Goal: Task Accomplishment & Management: Complete application form

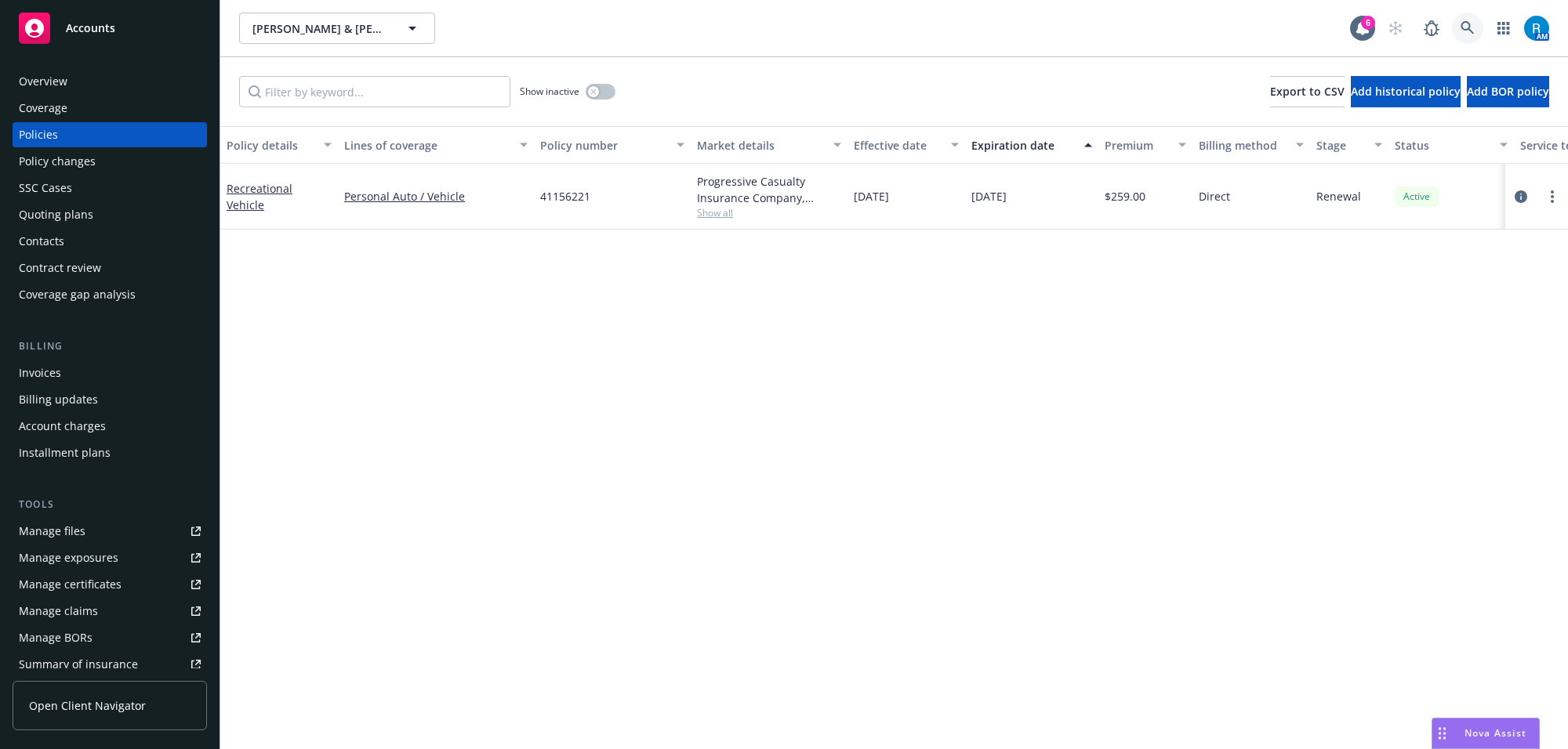
click at [1471, 28] on icon at bounding box center [1467, 28] width 14 height 14
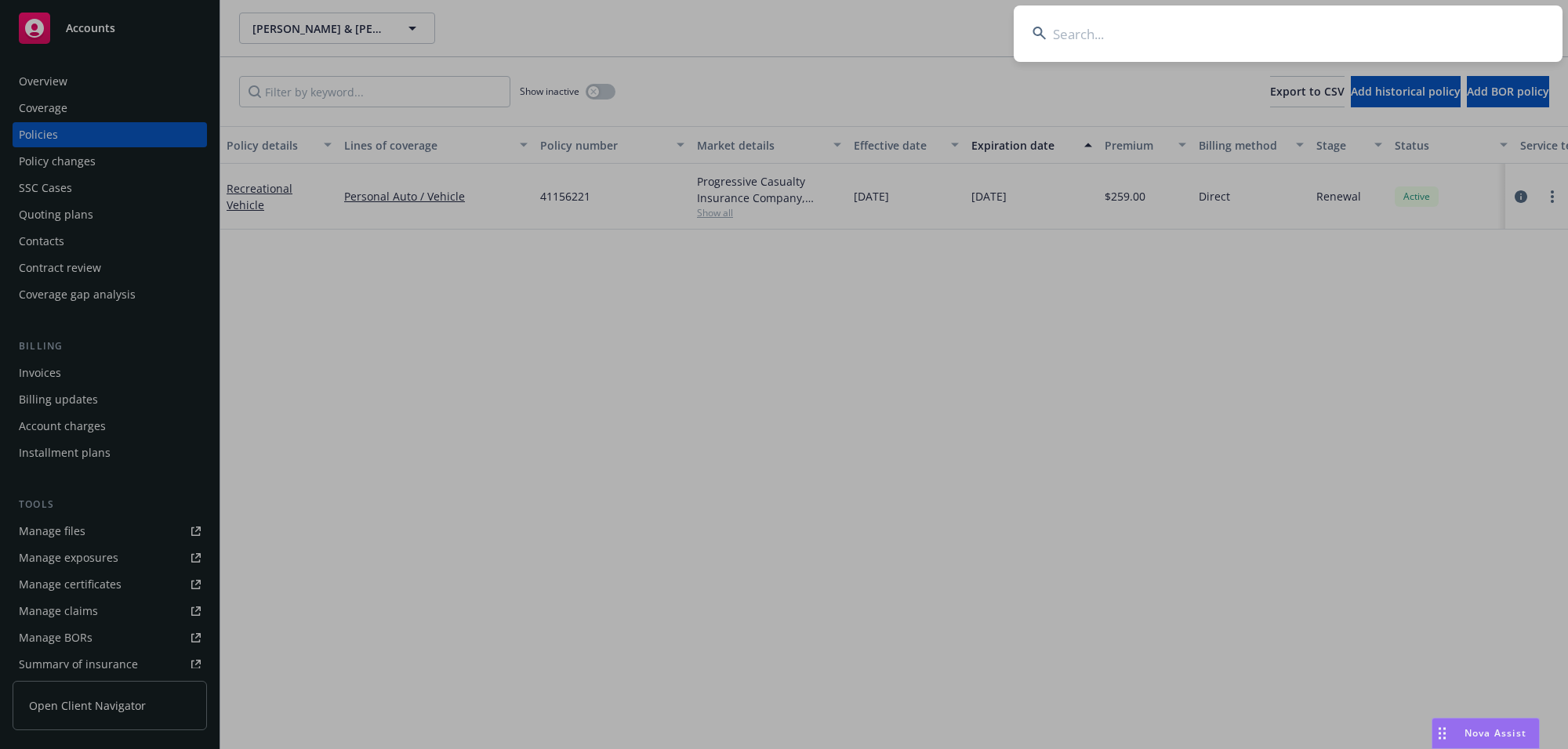
type input "[PERSON_NAME]"
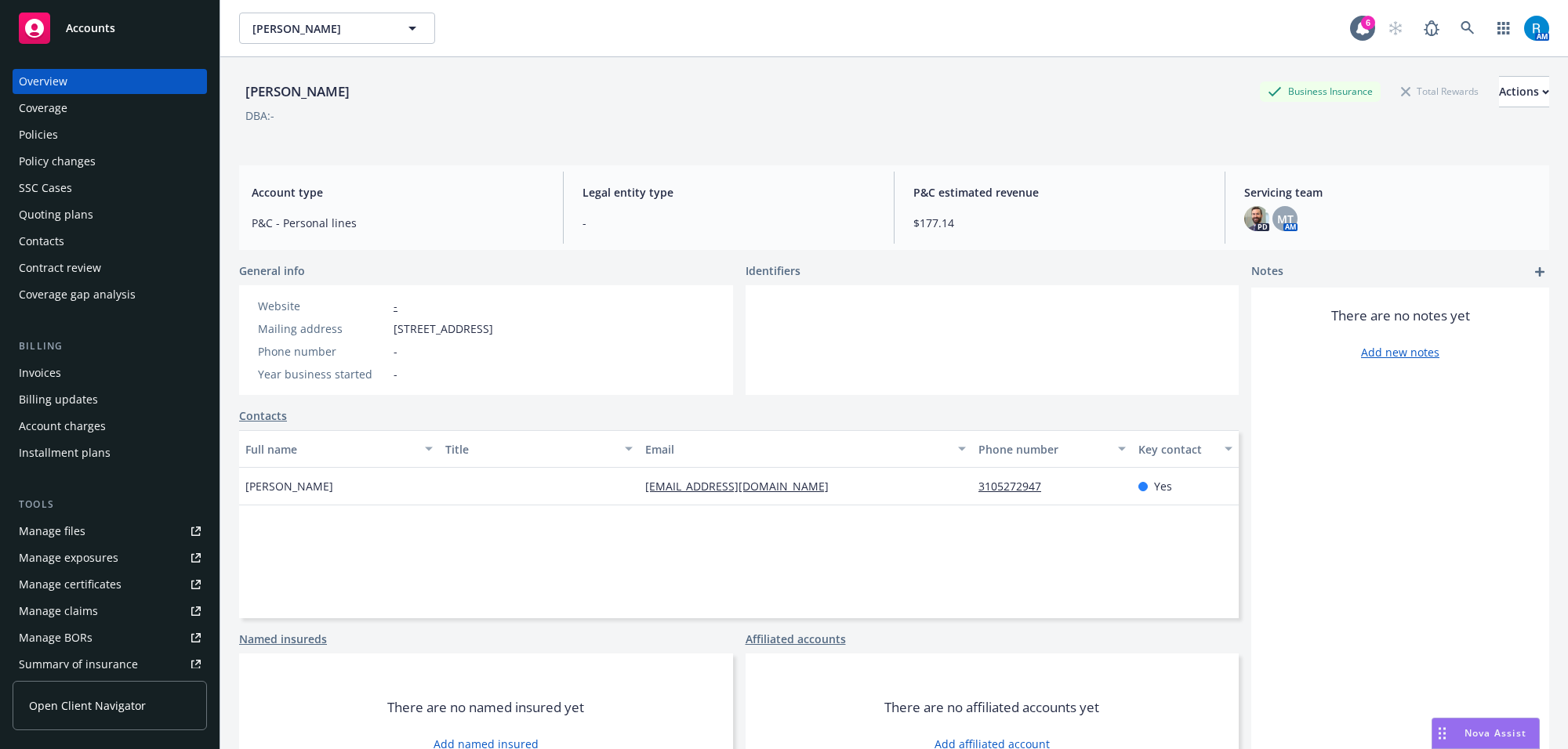
click at [503, 139] on div "[PERSON_NAME] Business Insurance Total Rewards Actions DBA: -" at bounding box center [893, 108] width 1310 height 64
click at [75, 132] on div "Policies" at bounding box center [109, 134] width 182 height 25
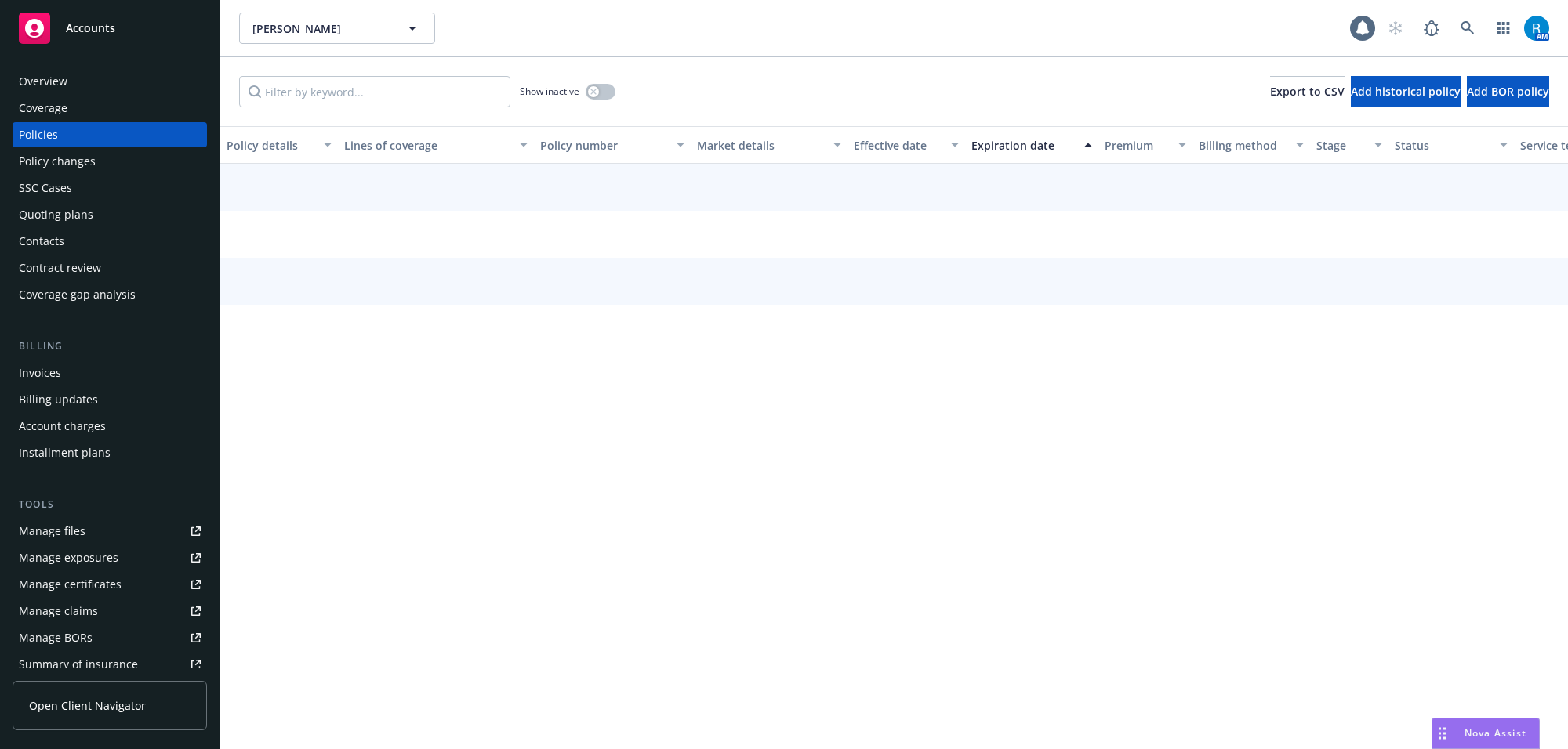
click at [130, 80] on div "Overview" at bounding box center [109, 81] width 182 height 25
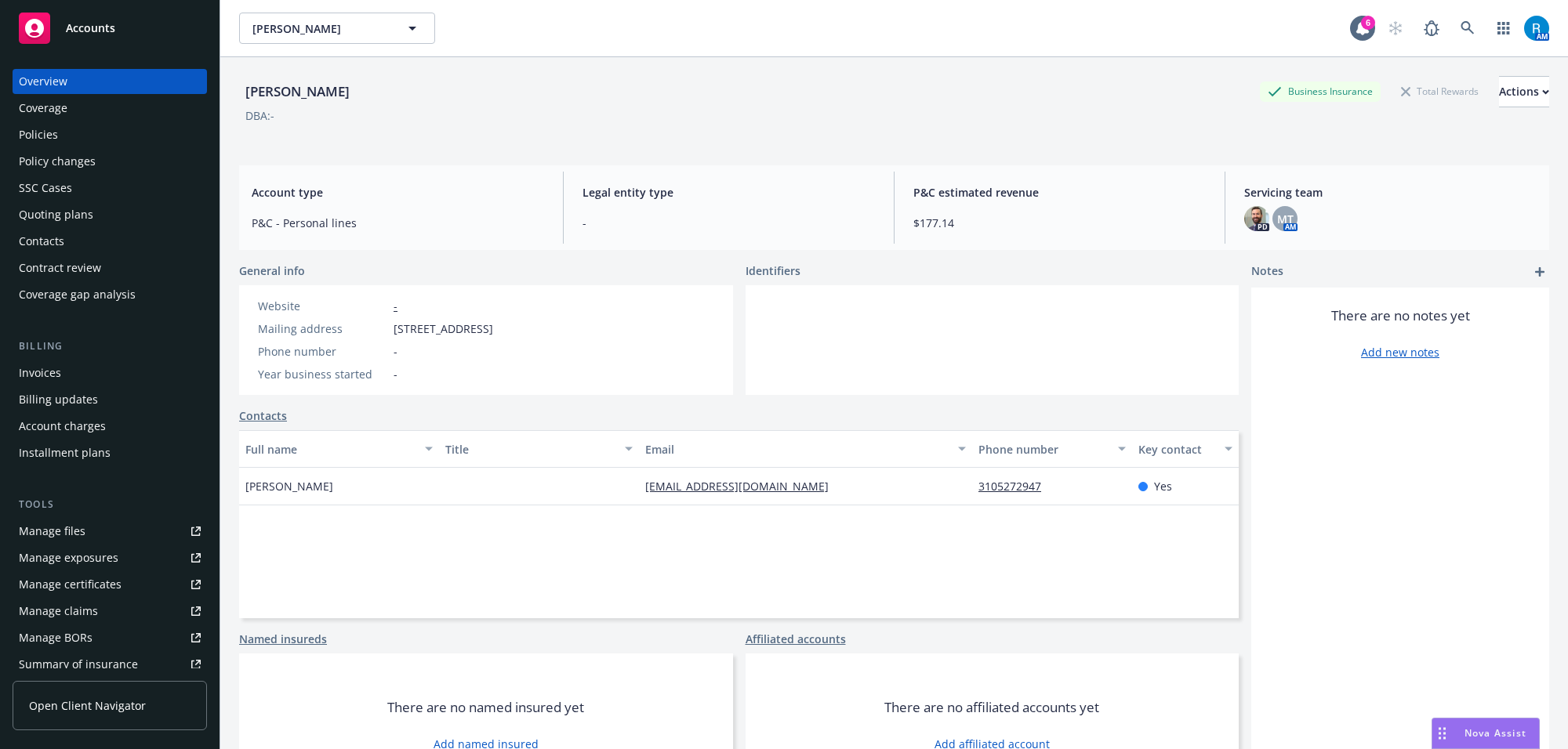
click at [61, 131] on div "Policies" at bounding box center [109, 134] width 182 height 25
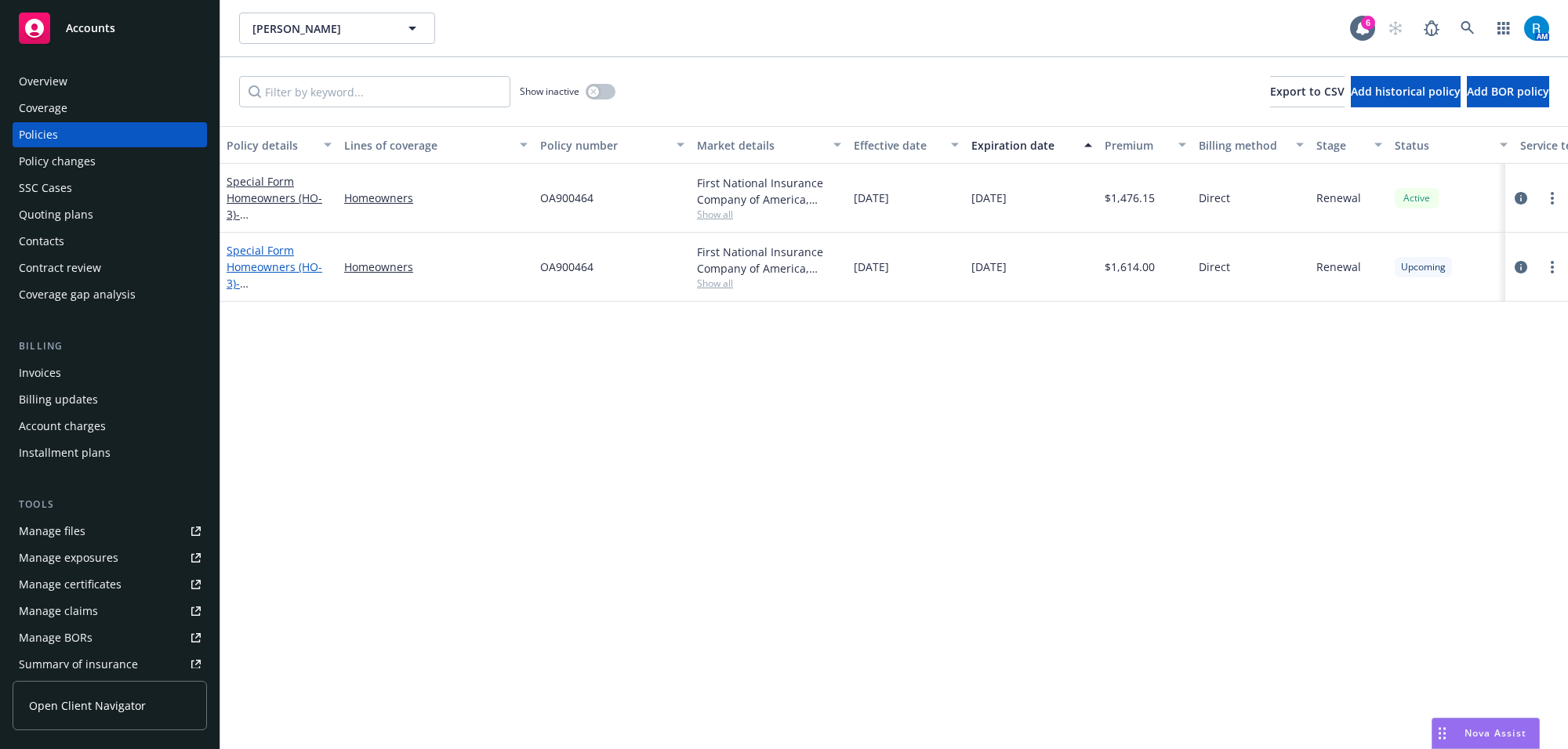
click at [254, 270] on link "Special Form Homeowners (HO-3) - [STREET_ADDRESS]" at bounding box center [276, 274] width 100 height 64
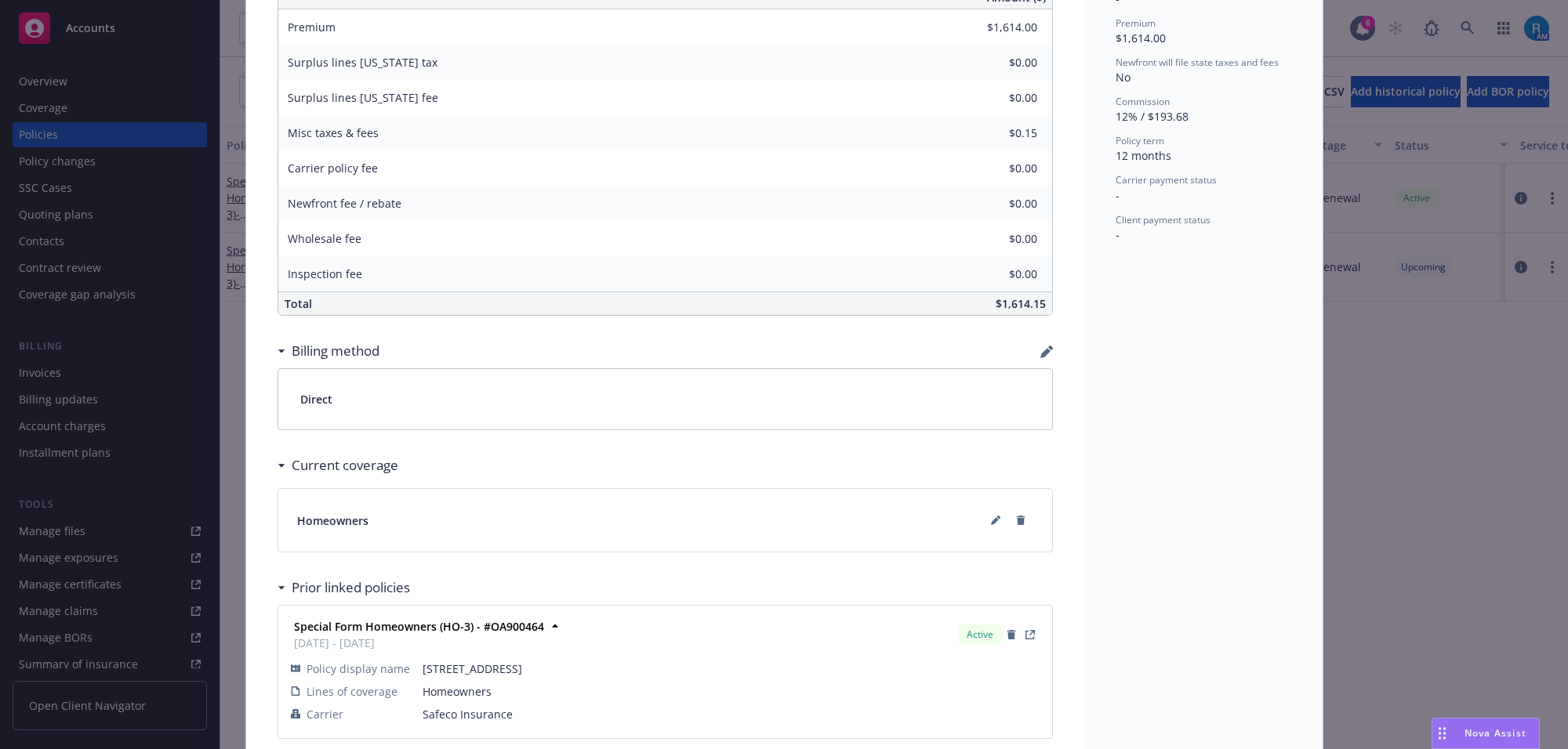
scroll to position [738, 0]
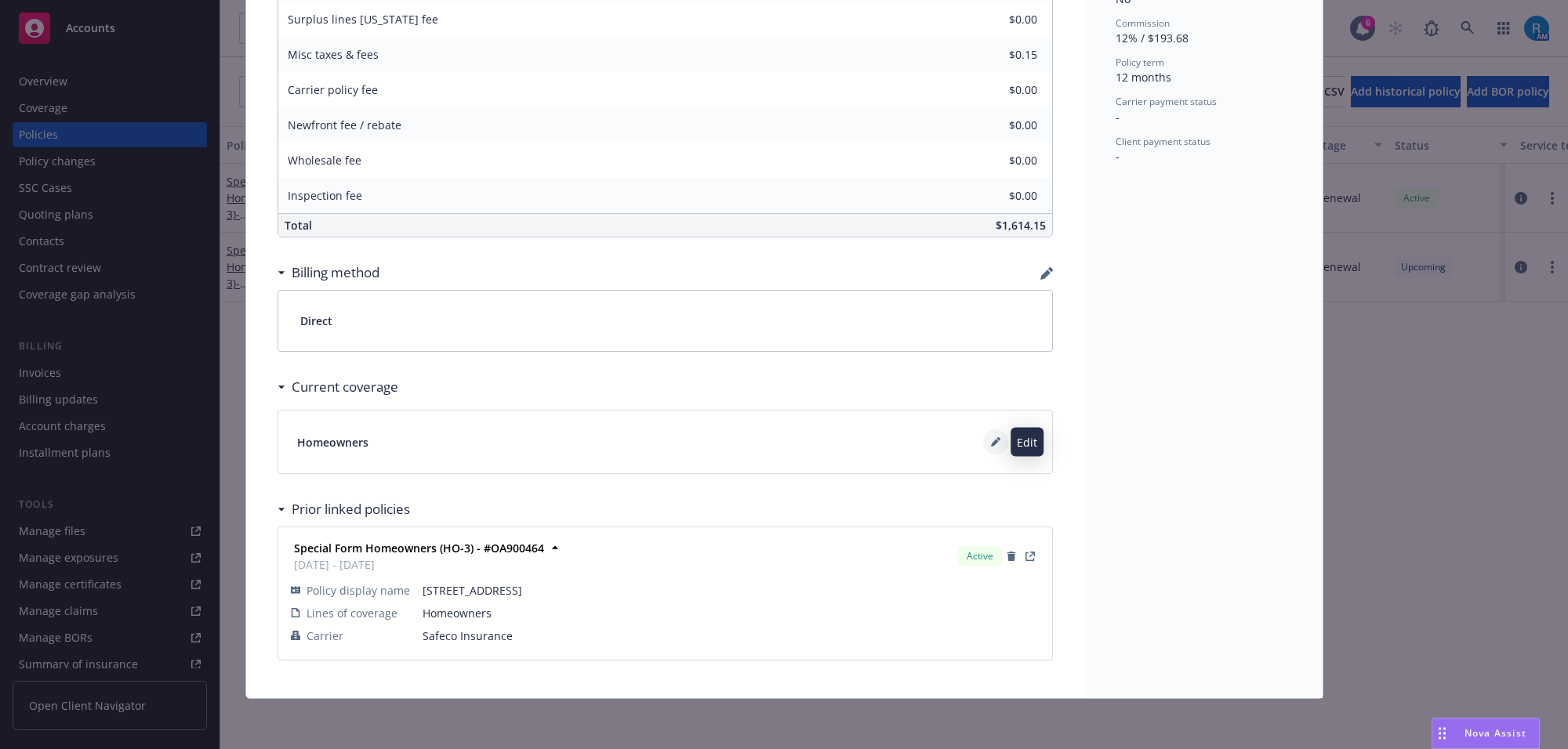
click at [991, 444] on icon at bounding box center [995, 444] width 8 height 8
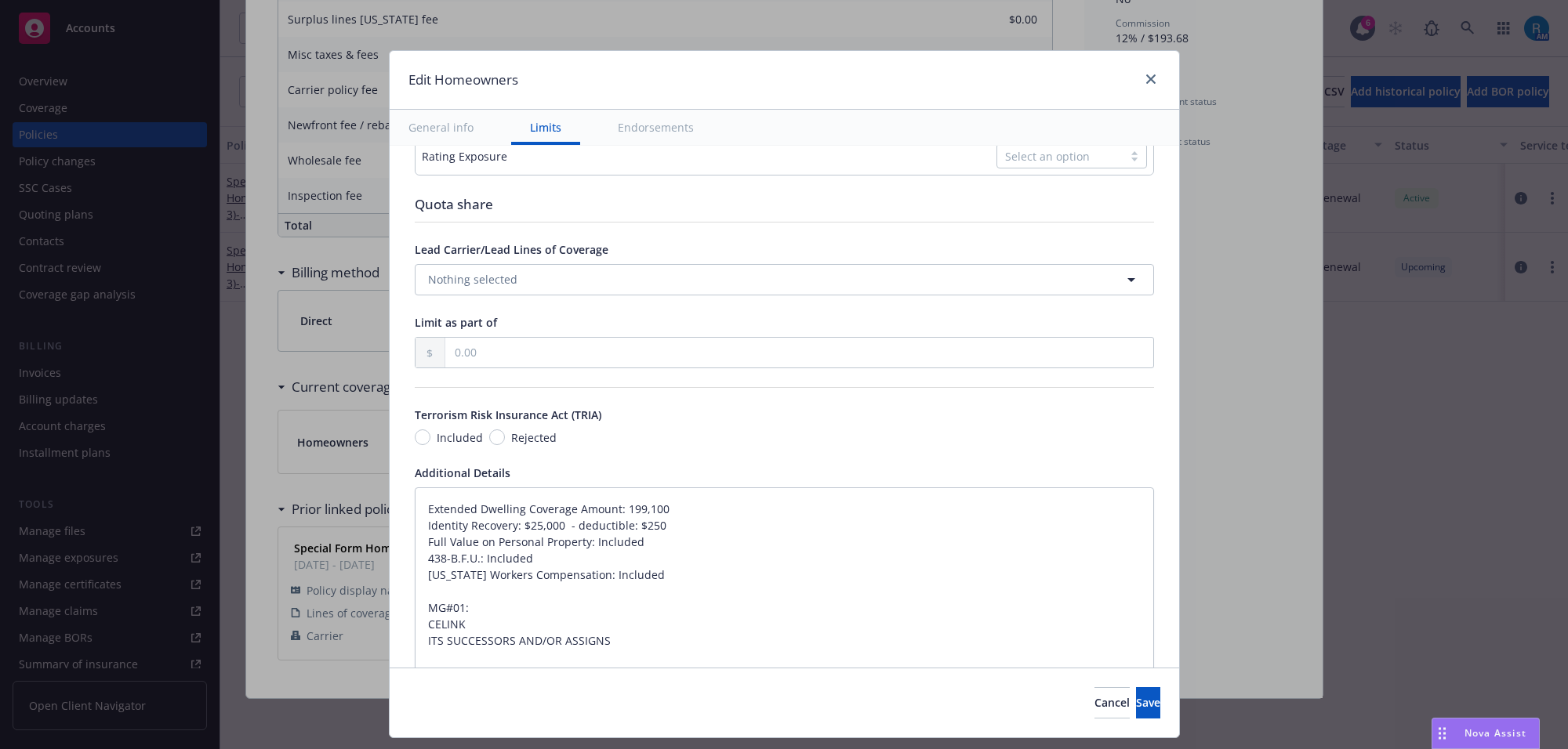
scroll to position [980, 0]
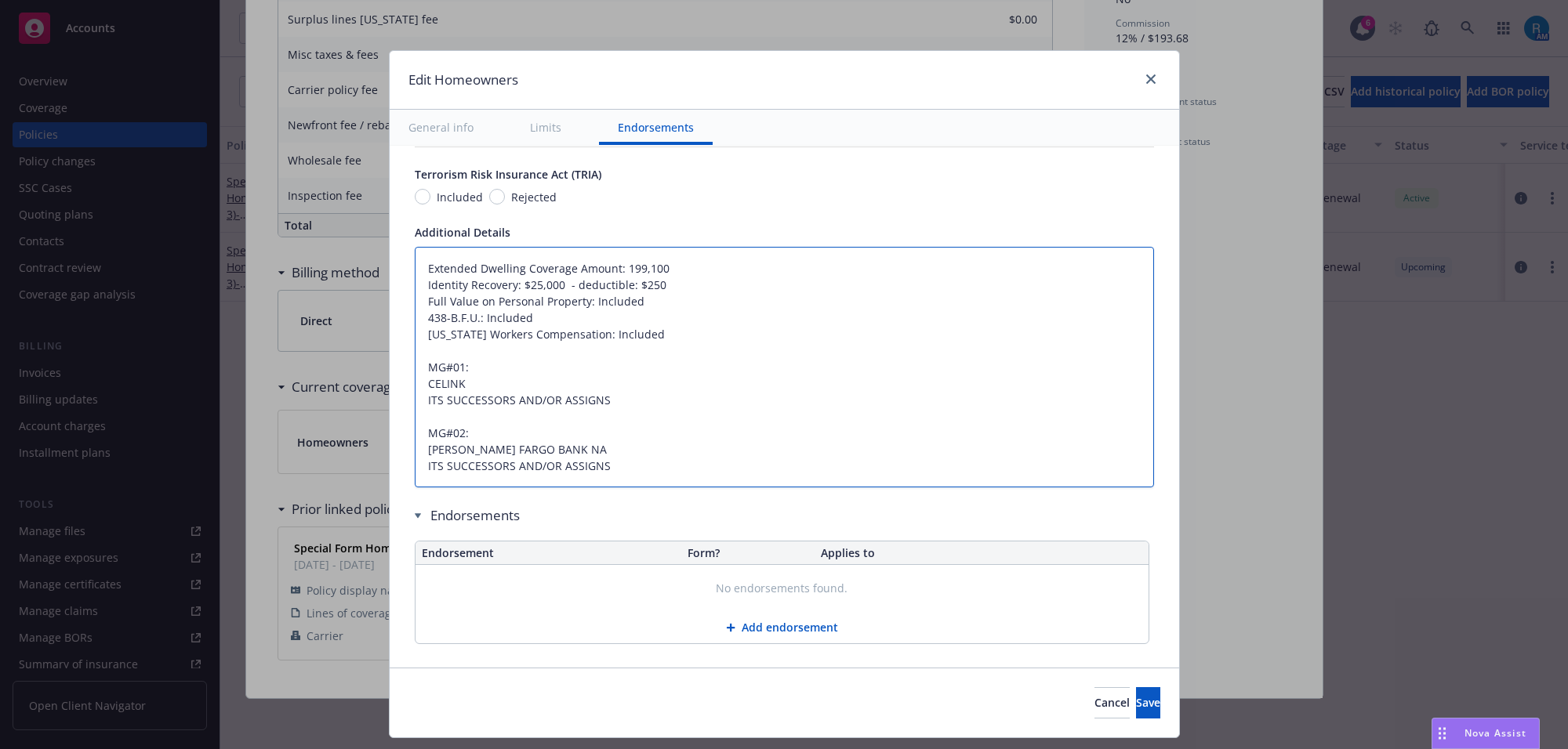
click at [415, 268] on textarea "Extended Dwelling Coverage Amount: 199,100 Identity Recovery: $25,000 - deducti…" at bounding box center [784, 368] width 739 height 241
type textarea "x"
type textarea "Extended Dwelling Coverage Amount: 199,100 Identity Recovery: $25,000 - deducti…"
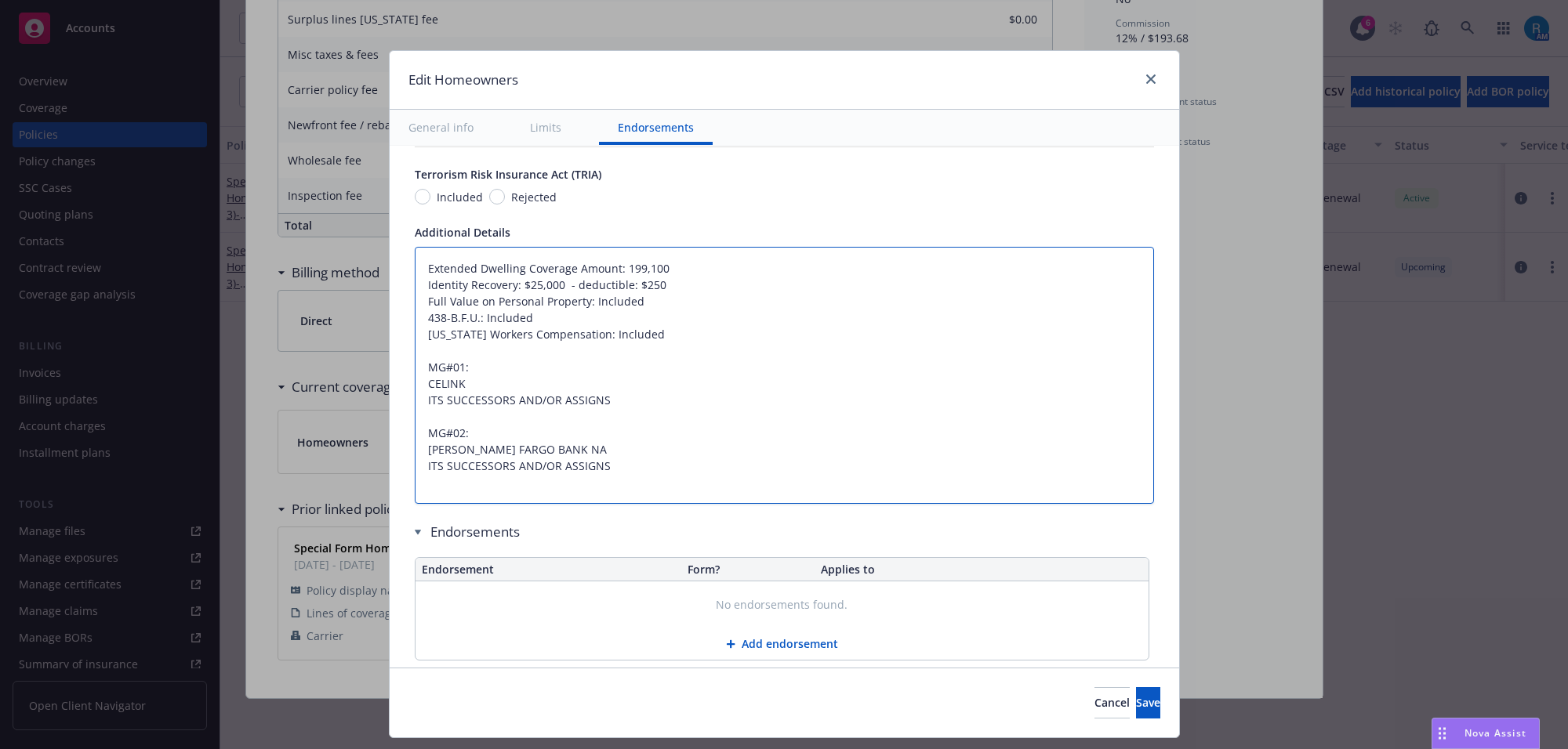
type textarea "x"
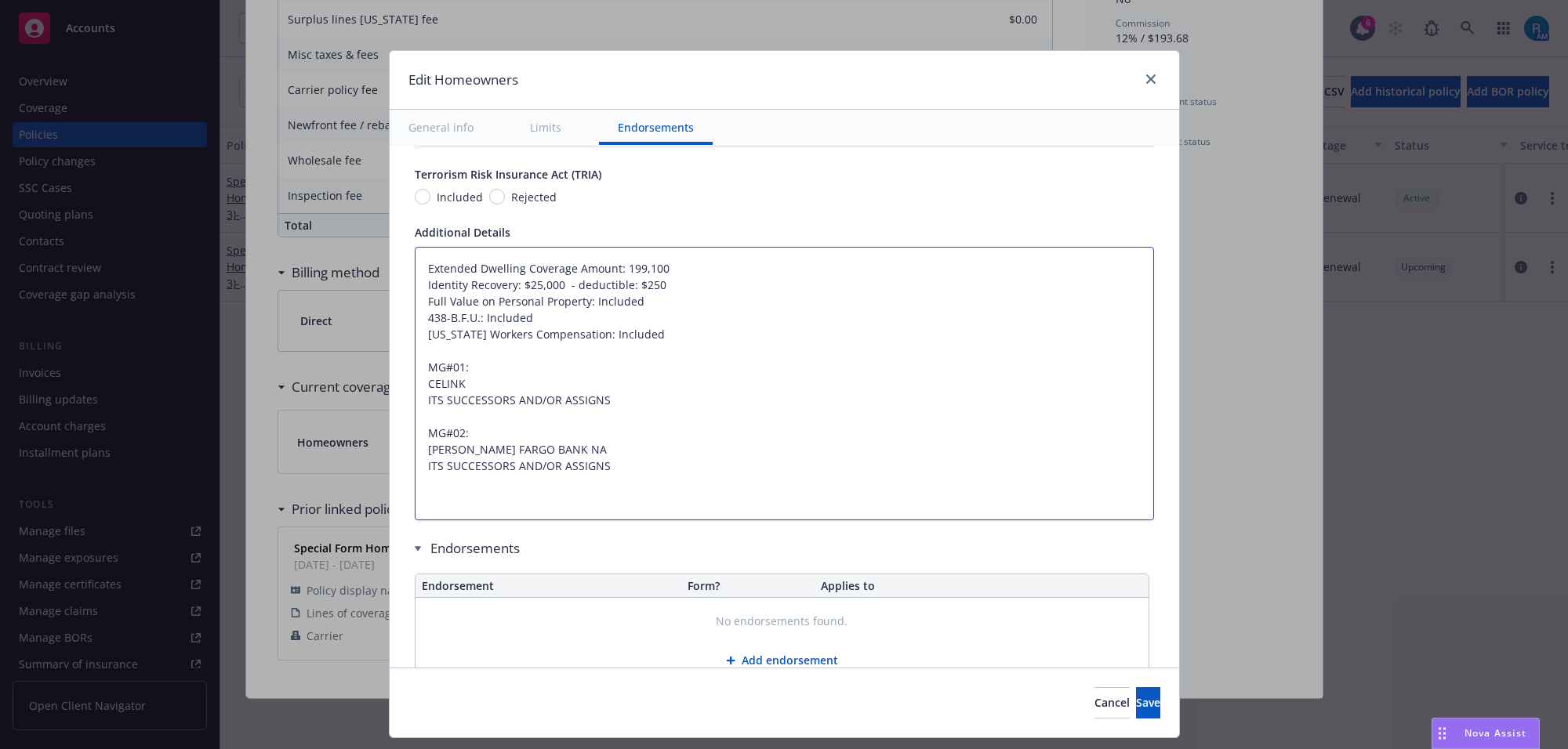
click at [439, 275] on textarea "Extended Dwelling Coverage Amount: 199,100 Identity Recovery: $25,000 - deducti…" at bounding box center [784, 384] width 739 height 274
type textarea "Extended Dwelling Coverage Amount: 199,100 Identity Recovery: $25,000 - deducti…"
click at [425, 265] on textarea "Extended Dwelling Coverage Amount: 199,100 Identity Recovery: $25,000 - deducti…" at bounding box center [784, 384] width 739 height 274
paste textarea "Dwelling Limit $409,000 Other Structures Limit $40,900 Personal Property Limit …"
type textarea "x"
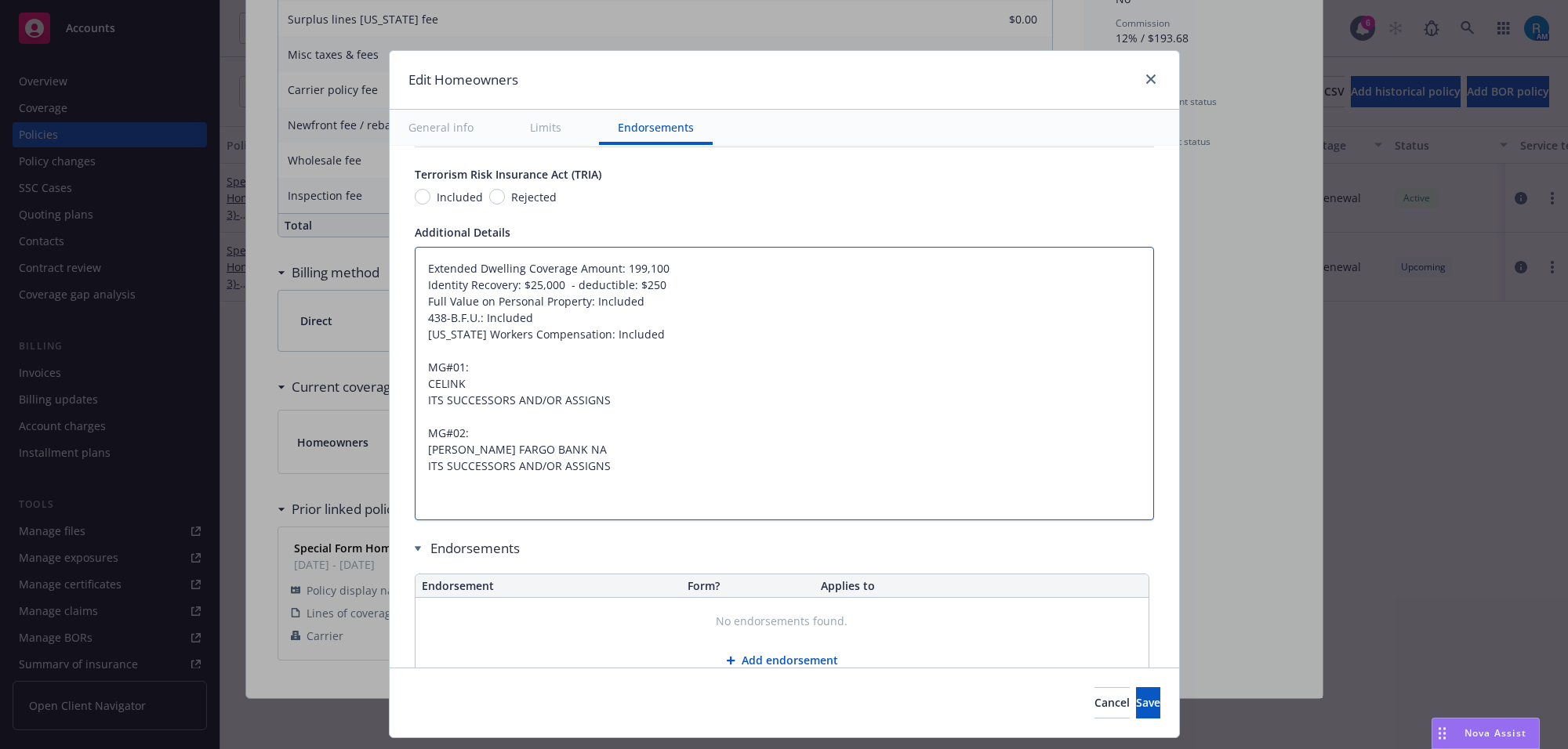
type textarea "Dwelling Limit $409,000 Other Structures Limit $40,900 Personal Property Limit …"
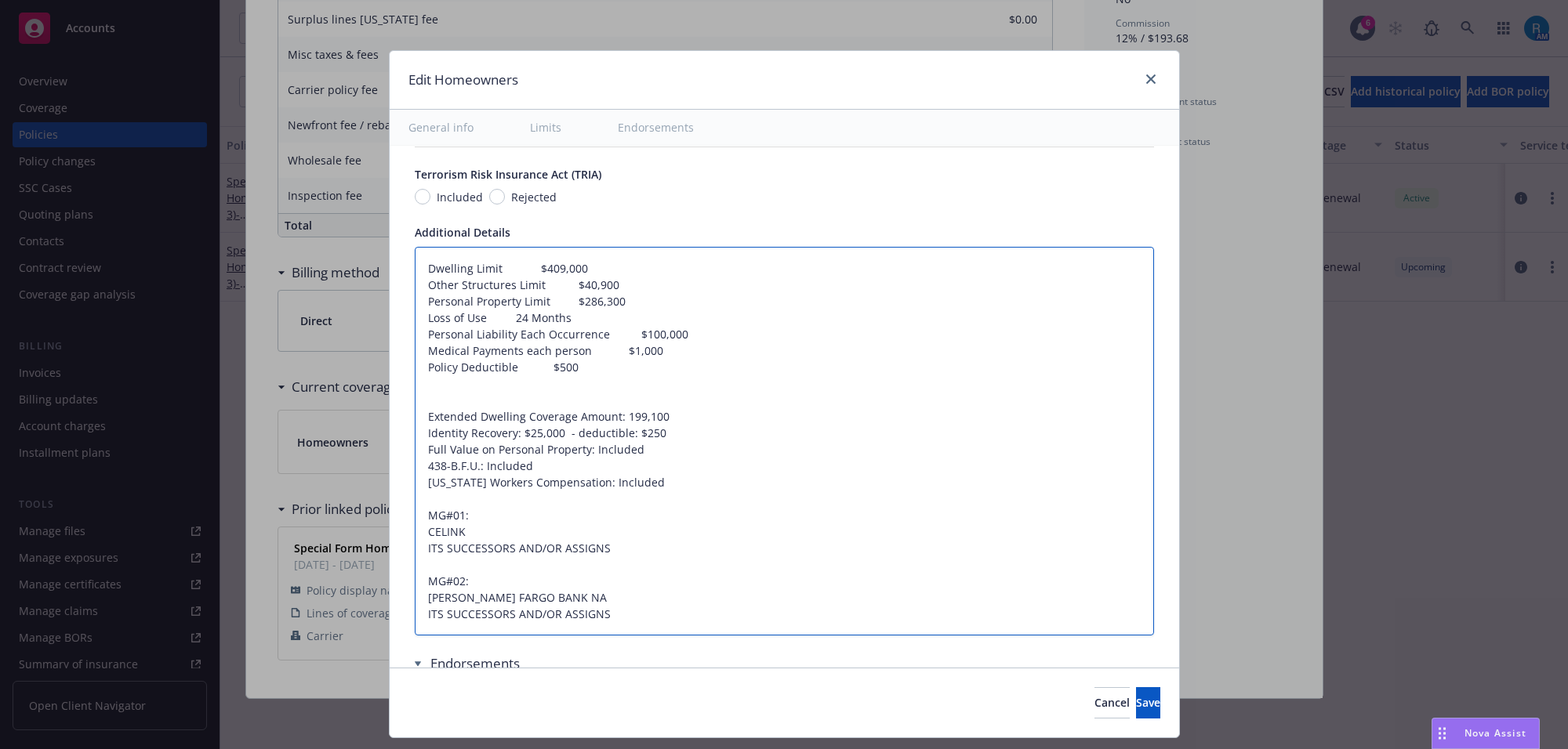
click at [479, 269] on textarea "Dwelling Limit $409,000 Other Structures Limit $40,900 Personal Property Limit …" at bounding box center [784, 441] width 739 height 389
type textarea "x"
type textarea "Dwelling $409,000 Other Structures Limit $40,900 Personal Property Limit $286,3…"
type textarea "x"
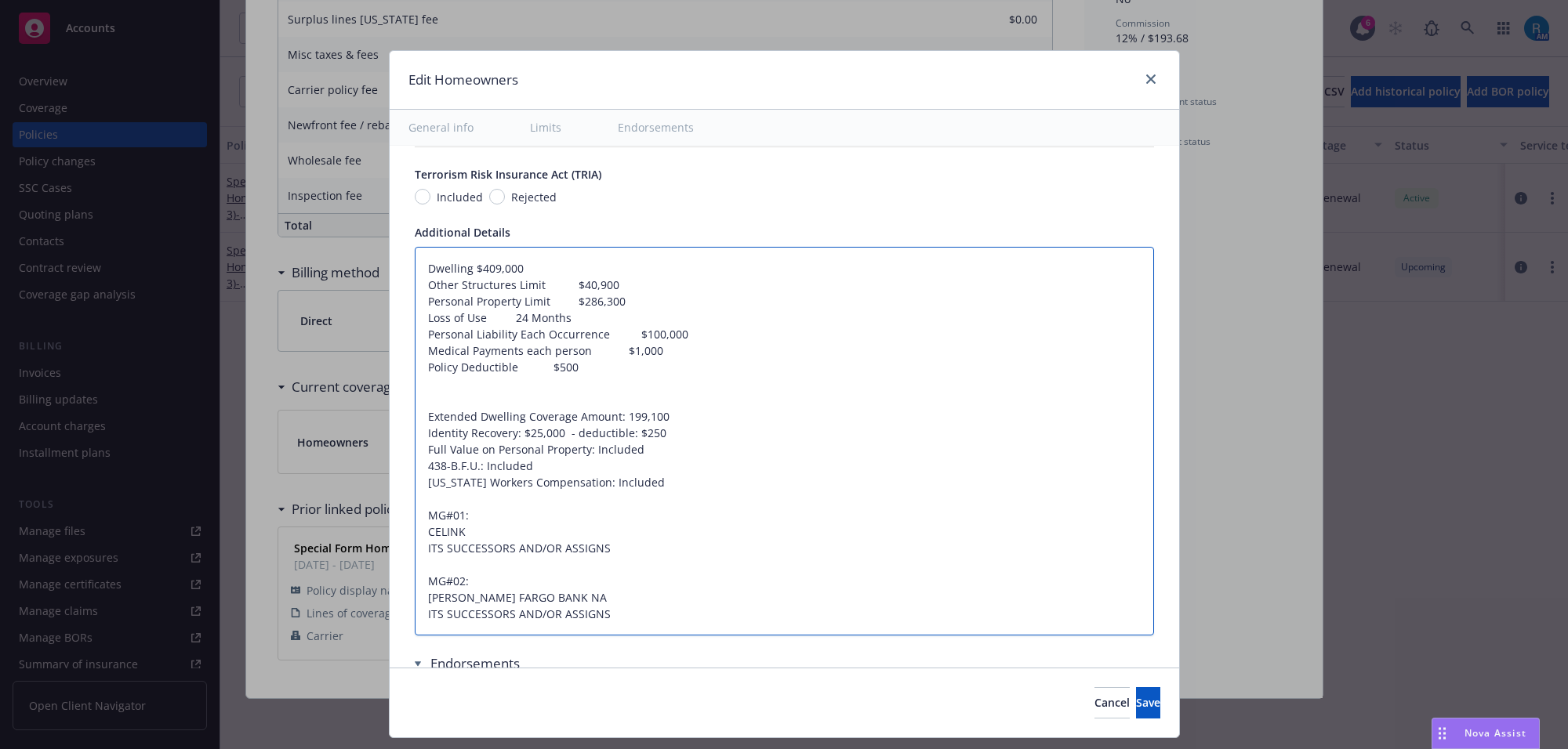
type textarea "Dwelling$409,000 Other Structures Limit $40,900 Personal Property Limit $286,30…"
type textarea "x"
type textarea "Dwelling: $409,000 Other Structures Limit $40,900 Personal Property Limit $286,…"
click at [522, 287] on textarea "Dwelling: $409,000 Other Structures Limit $40,900 Personal Property Limit $286,…" at bounding box center [784, 441] width 739 height 389
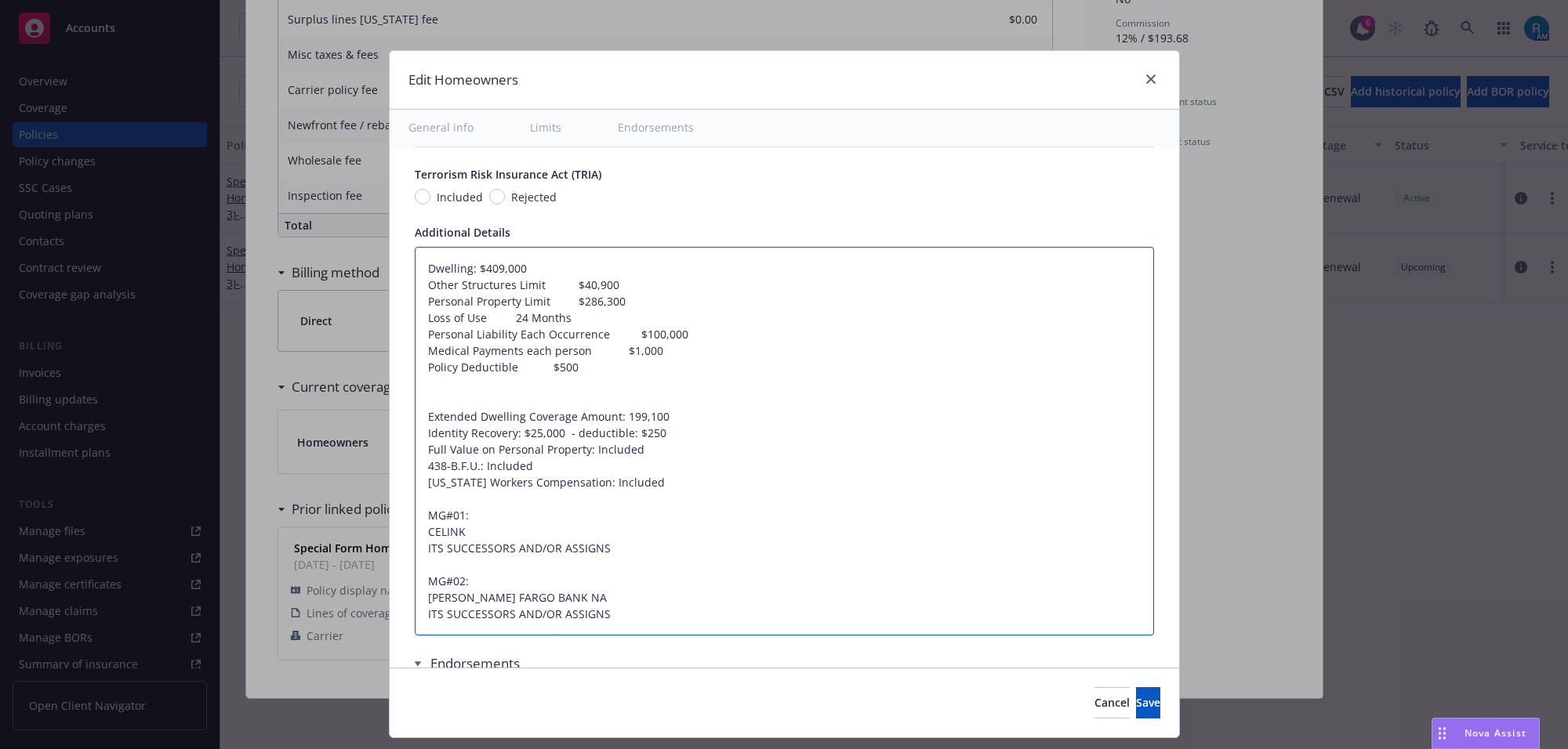
type textarea "x"
type textarea "Dwelling: $409,000 Other Structures $40,900 Personal Property Limit $286,300 Lo…"
type textarea "x"
type textarea "Dwelling: $409,000 Other Structures$40,900 Personal Property Limit $286,300 Los…"
type textarea "x"
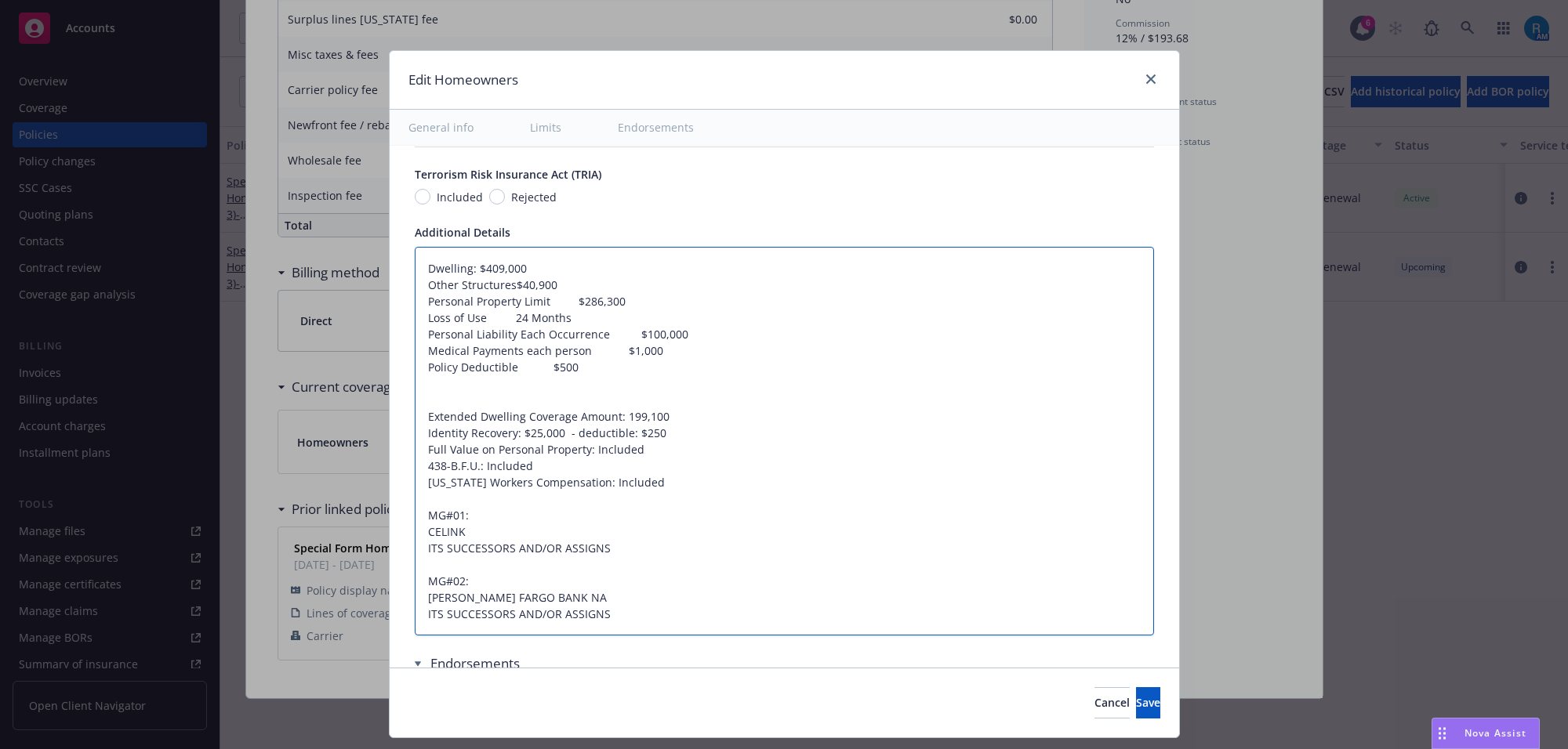
type textarea "Dwelling: $409,000 Other Structures:$40,900 Personal Property Limit $286,300 Lo…"
type textarea "x"
type textarea "Dwelling: $409,000 Other Structures: $40,900 Personal Property Limit $286,300 L…"
click at [527, 300] on textarea "Dwelling: $409,000 Other Structures: $40,900 Personal Property Limit $286,300 L…" at bounding box center [784, 441] width 739 height 389
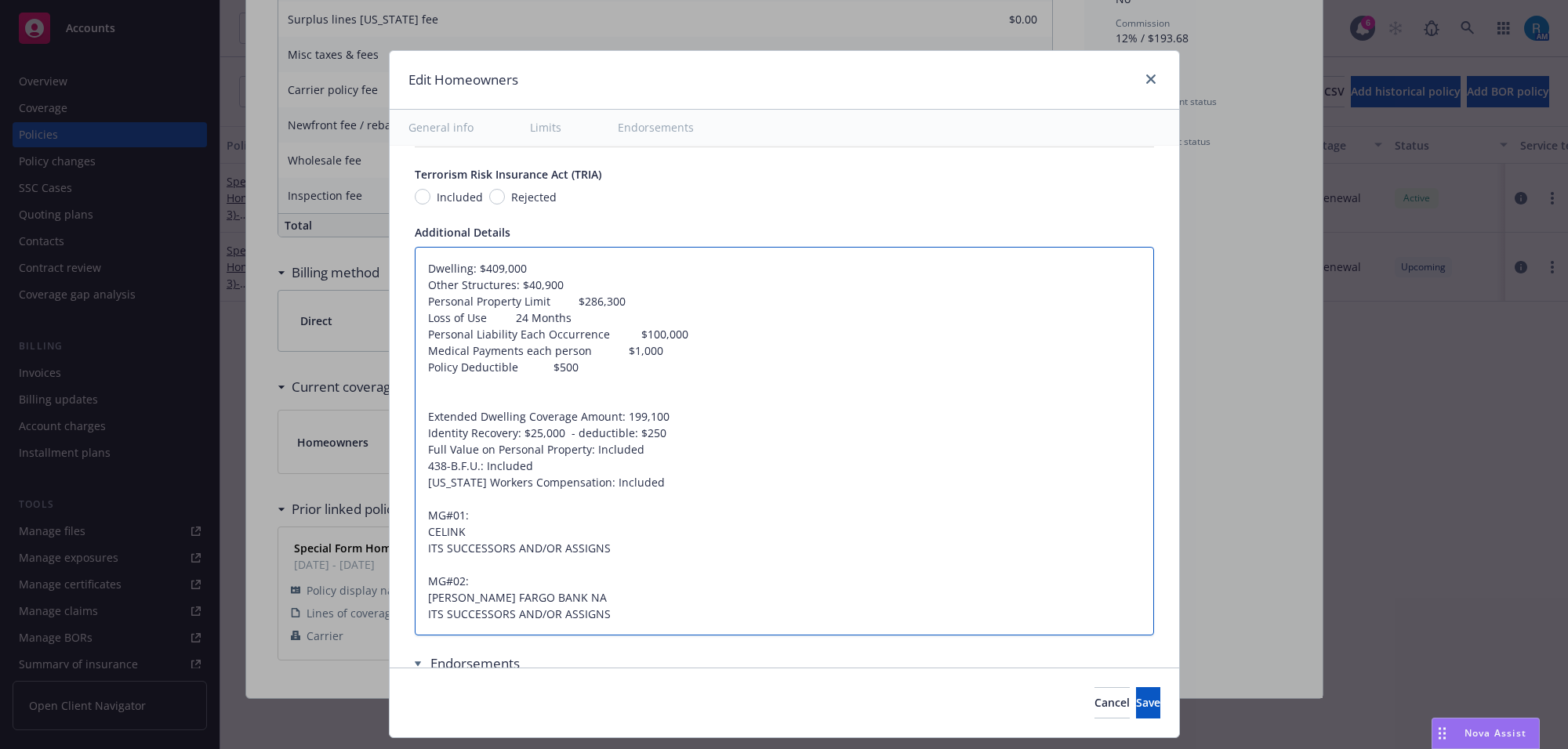
type textarea "x"
type textarea "Dwelling: $409,000 Other Structures: $40,900 Personal Property $286,300 Loss of…"
type textarea "x"
type textarea "Dwelling: $409,000 Other Structures: $40,900 Personal Property$286,300 Loss of …"
type textarea "x"
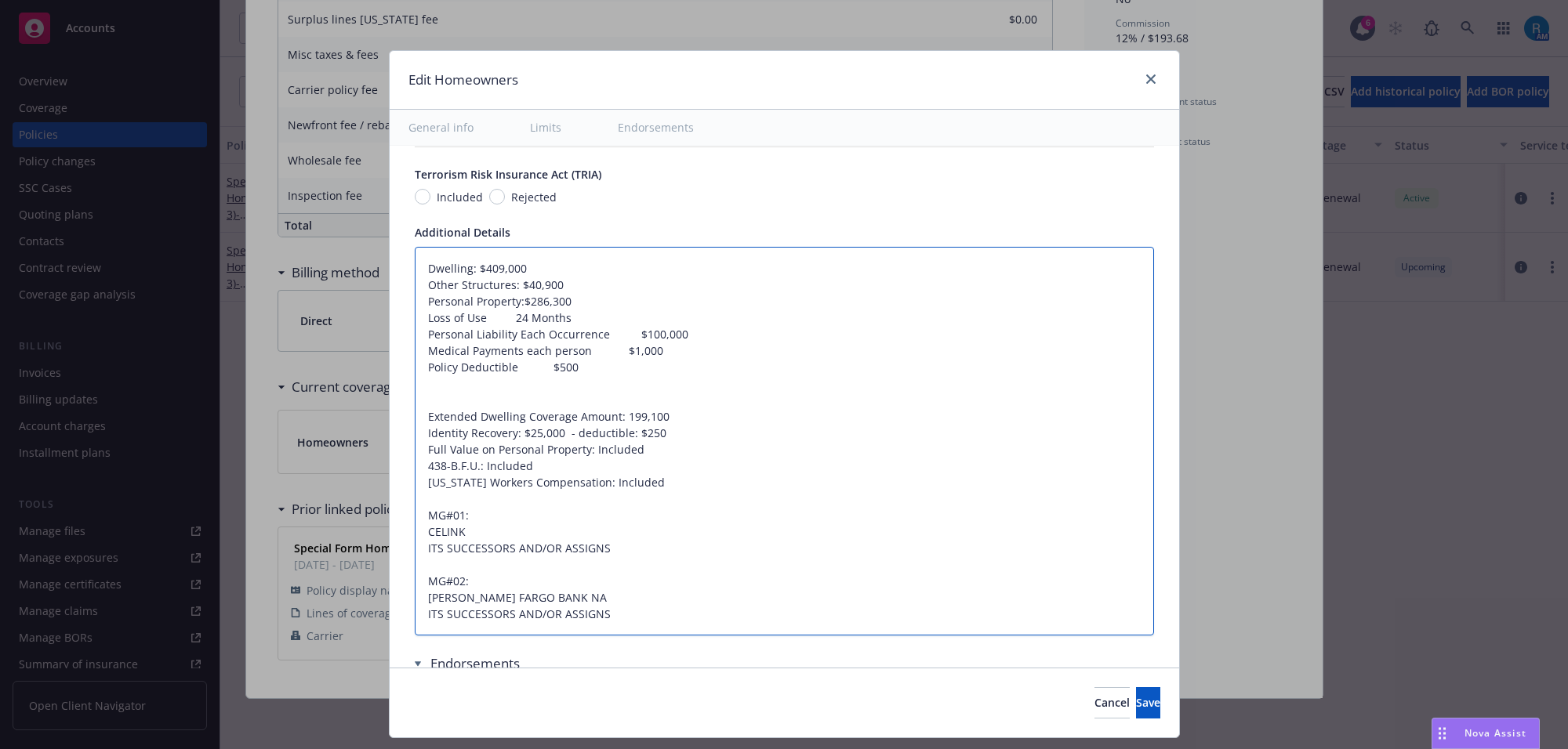
type textarea "Dwelling: $409,000 Other Structures: $40,900 Personal Property: $286,300 Loss o…"
click at [479, 316] on textarea "Dwelling: $409,000 Other Structures: $40,900 Personal Property: $286,300 Loss o…" at bounding box center [784, 441] width 739 height 389
type textarea "x"
type textarea "Dwelling: $409,000 Other Structures: $40,900 Personal Property: $286,300 Loss o…"
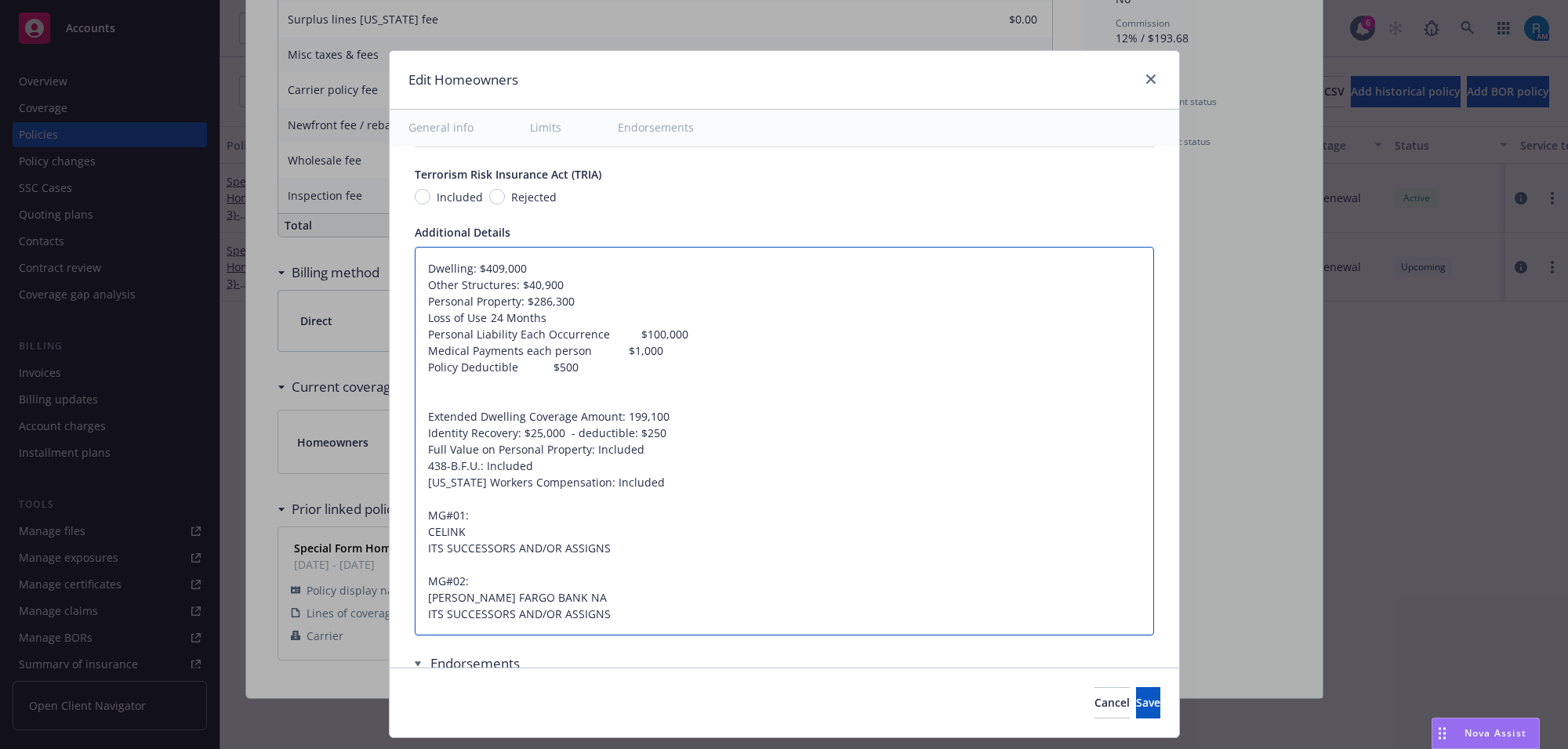
type textarea "x"
type textarea "Dwelling: $409,000 Other Structures: $40,900 Personal Property: $286,300 Loss o…"
type textarea "x"
type textarea "Dwelling: $409,000 Other Structures: $40,900 Personal Property: $286,300 Loss o…"
click at [599, 337] on textarea "Dwelling: $409,000 Other Structures: $40,900 Personal Property: $286,300 Loss o…" at bounding box center [784, 441] width 739 height 389
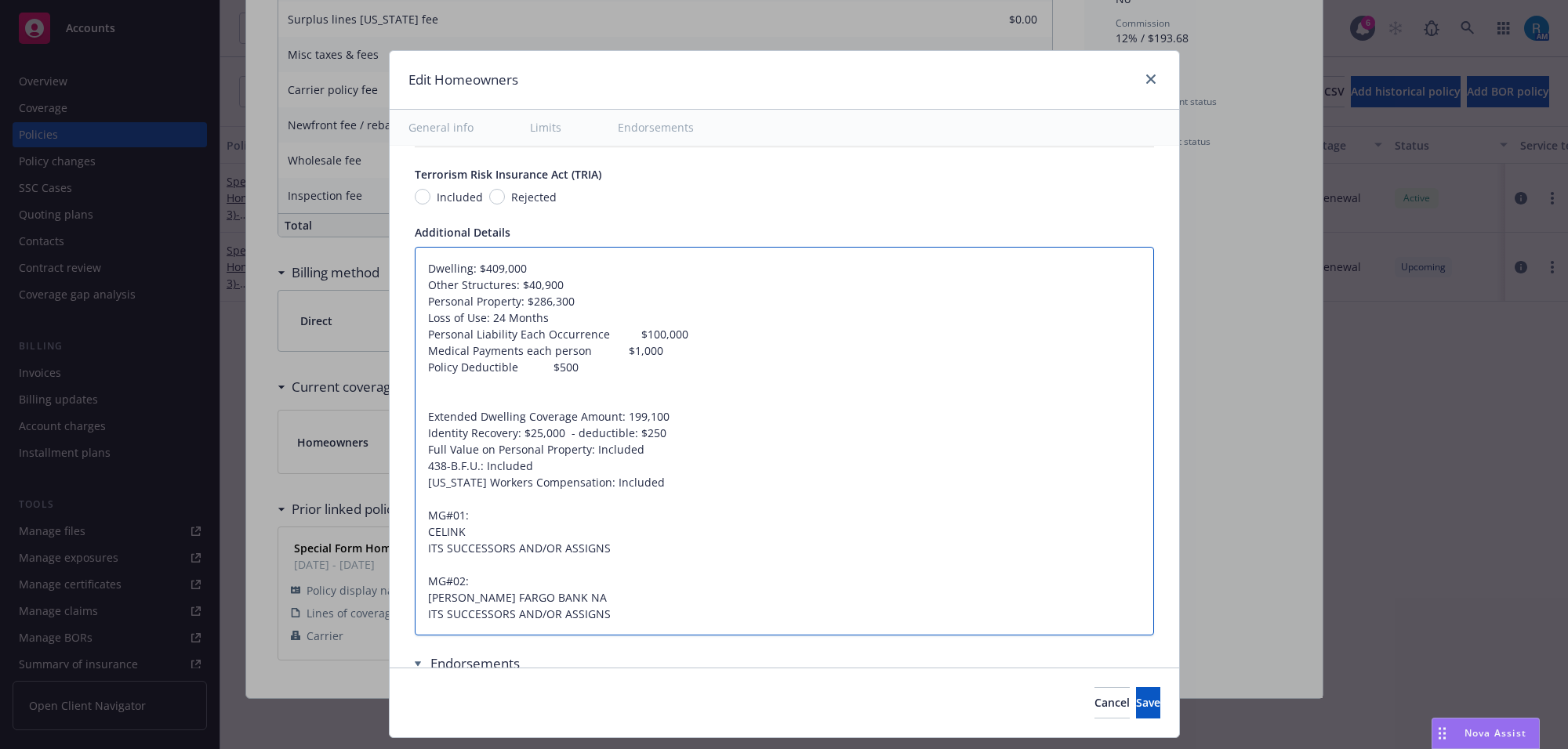
click at [599, 337] on textarea "Dwelling: $409,000 Other Structures: $40,900 Personal Property: $286,300 Loss o…" at bounding box center [784, 441] width 739 height 389
type textarea "x"
type textarea "Dwelling: $409,000 Other Structures: $40,900 Personal Property: $286,300 Loss o…"
type textarea "x"
type textarea "Dwelling: $409,000 Other Structures: $40,900 Personal Property: $286,300 Loss o…"
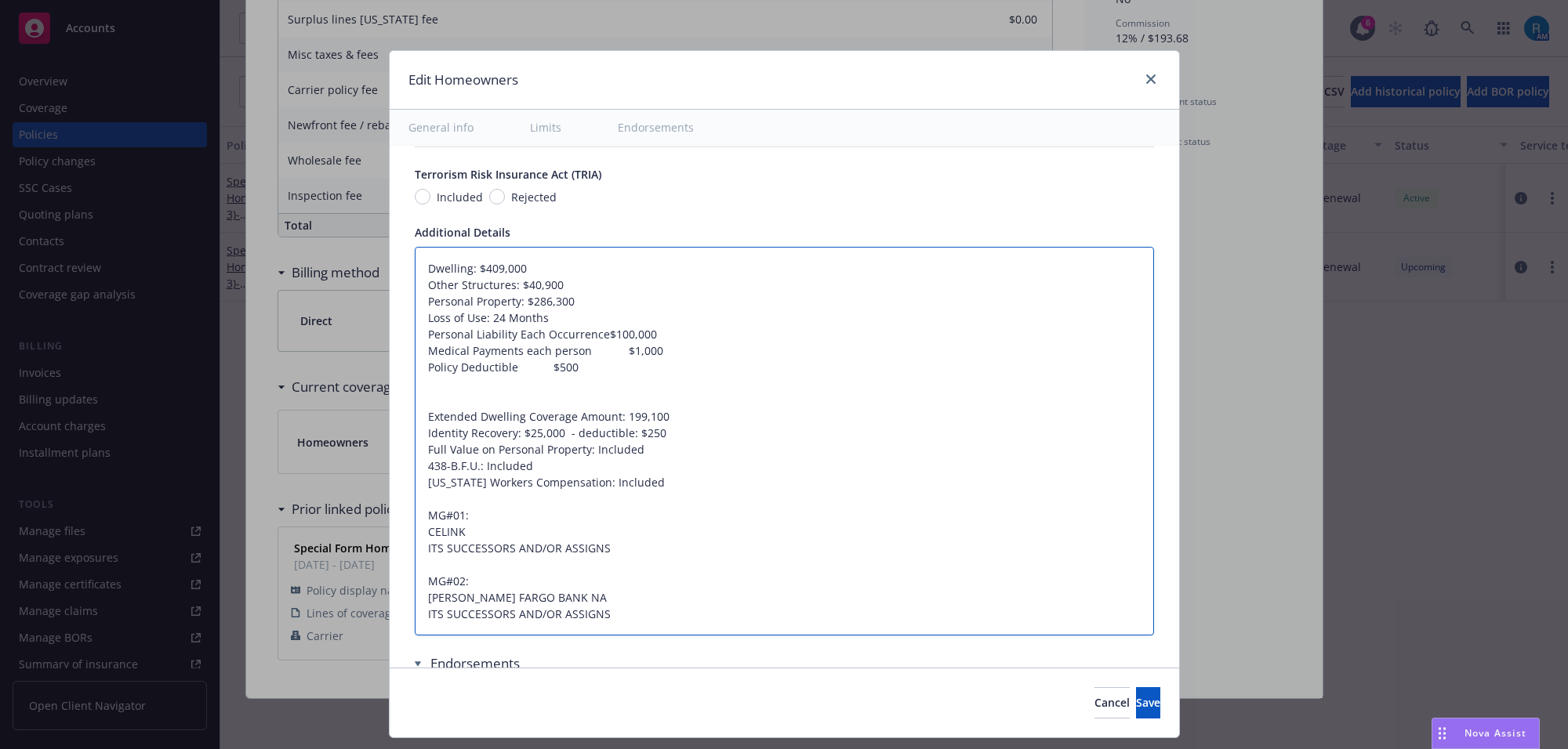
type textarea "x"
type textarea "Dwelling: $409,000 Other Structures: $40,900 Personal Property: $286,300 Loss o…"
type textarea "x"
type textarea "Dwelling: $409,000 Other Structures: $40,900 Personal Property: $286,300 Loss o…"
click at [584, 353] on textarea "Dwelling: $409,000 Other Structures: $40,900 Personal Property: $286,300 Loss o…" at bounding box center [784, 441] width 739 height 389
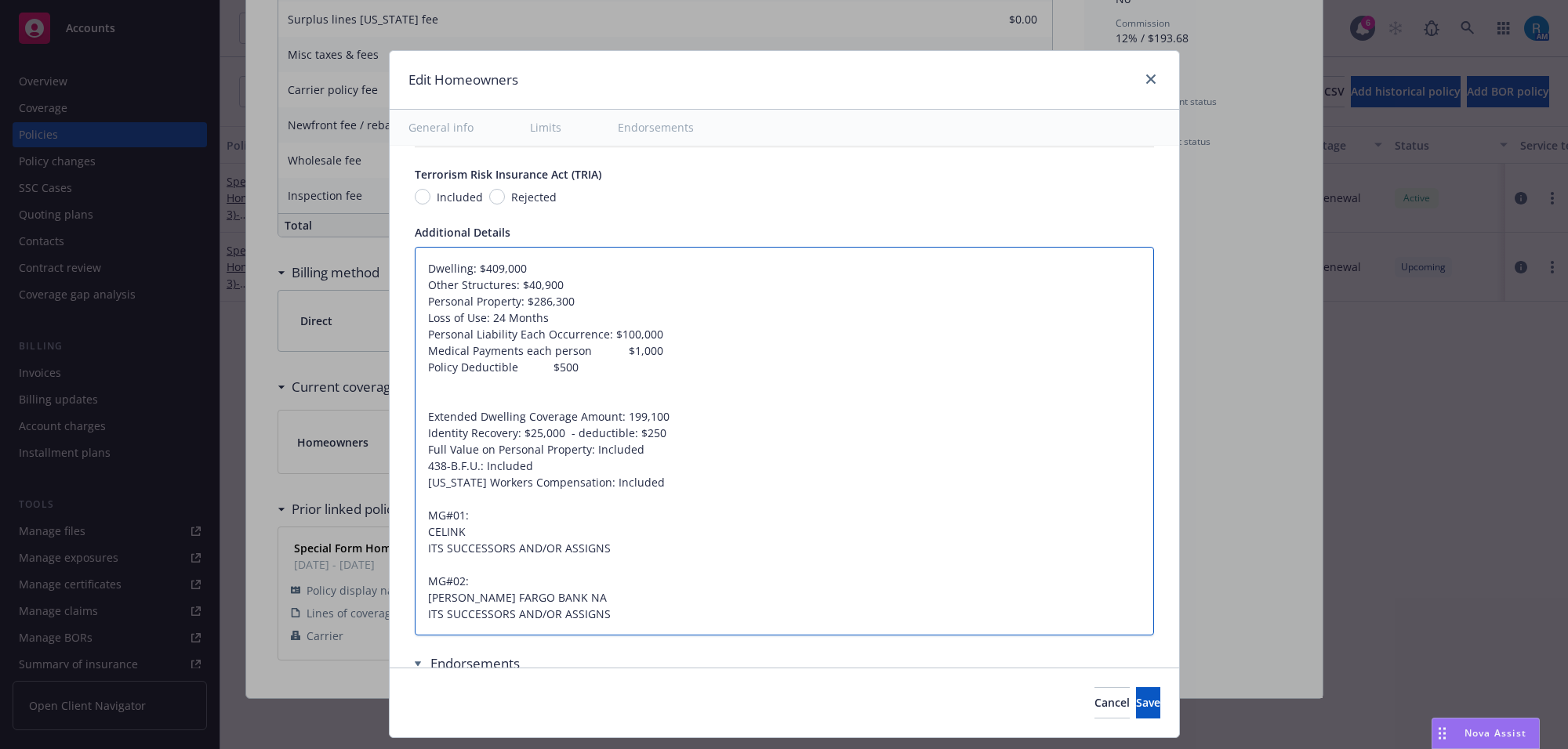
click at [584, 353] on textarea "Dwelling: $409,000 Other Structures: $40,900 Personal Property: $286,300 Loss o…" at bounding box center [784, 441] width 739 height 389
type textarea "x"
type textarea "Dwelling: $409,000 Other Structures: $40,900 Personal Property: $286,300 Loss o…"
type textarea "x"
type textarea "Dwelling: $409,000 Other Structures: $40,900 Personal Property: $286,300 Loss o…"
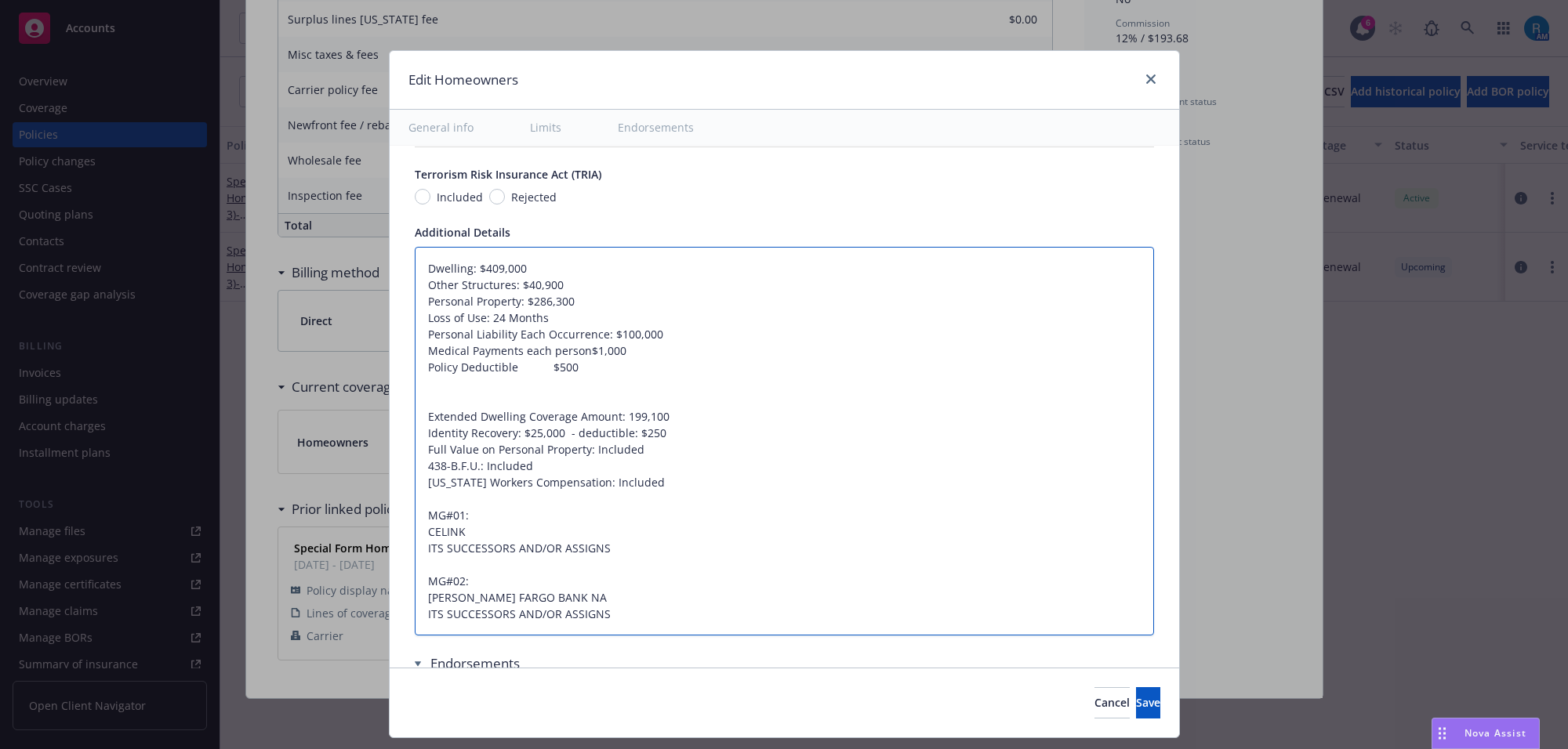
type textarea "x"
type textarea "Dwelling: $409,000 Other Structures: $40,900 Personal Property: $286,300 Loss o…"
type textarea "x"
type textarea "Dwelling: $409,000 Other Structures: $40,900 Personal Property: $286,300 Loss o…"
click at [510, 364] on textarea "Dwelling: $409,000 Other Structures: $40,900 Personal Property: $286,300 Loss o…" at bounding box center [784, 441] width 739 height 389
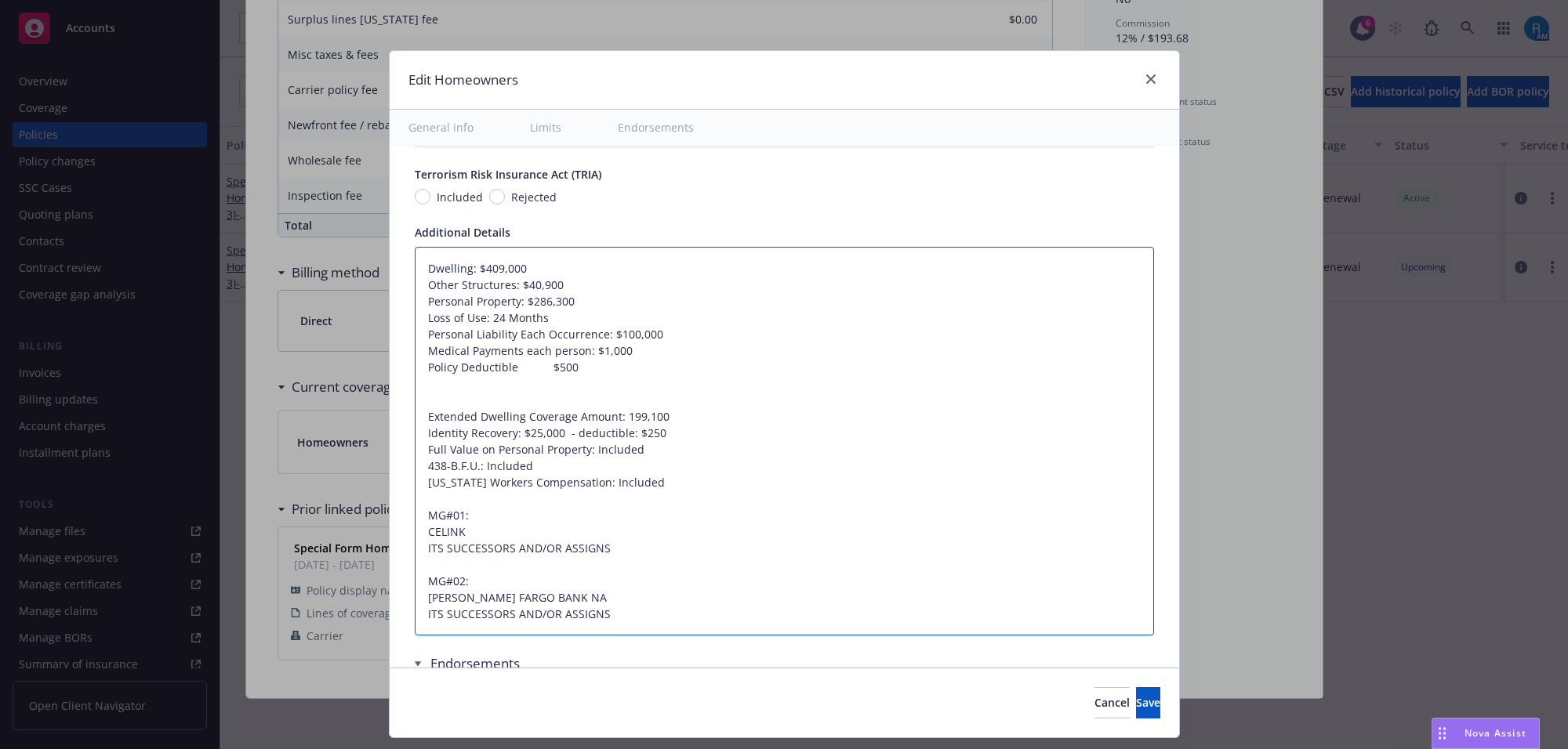
click at [510, 364] on textarea "Dwelling: $409,000 Other Structures: $40,900 Personal Property: $286,300 Loss o…" at bounding box center [784, 441] width 739 height 389
type textarea "x"
type textarea "Dwelling: $409,000 Other Structures: $40,900 Personal Property: $286,300 Loss o…"
type textarea "x"
type textarea "Dwelling: $409,000 Other Structures: $40,900 Personal Property: $286,300 Loss o…"
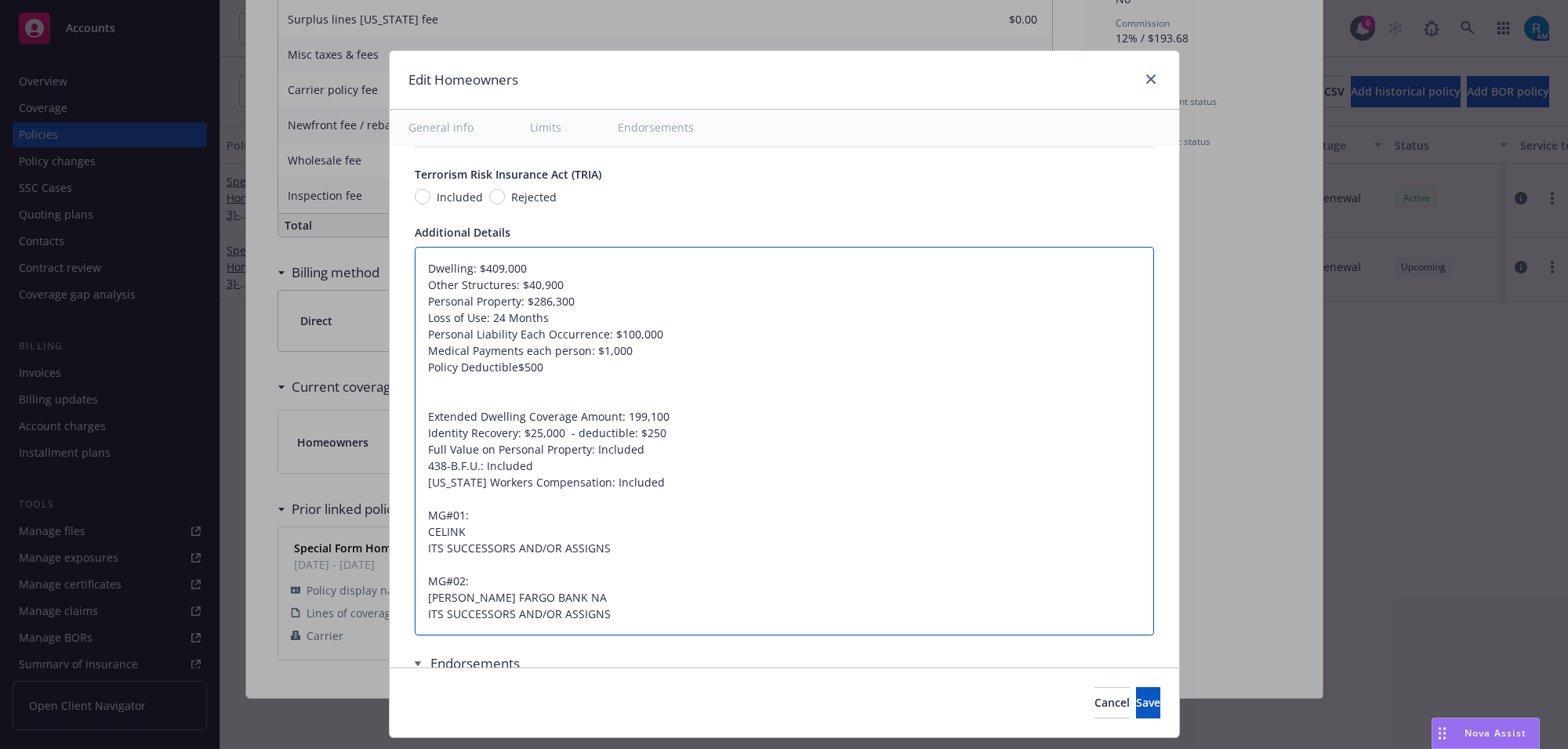
type textarea "x"
type textarea "Dwelling: $409,000 Other Structures: $40,900 Personal Property: $286,300 Loss o…"
click at [492, 394] on textarea "Dwelling: $409,000 Other Structures: $40,900 Personal Property: $286,300 Loss o…" at bounding box center [784, 441] width 739 height 389
type textarea "x"
type textarea "Dwelling: $409,000 Other Structures: $40,900 Personal Property: $286,300 Loss o…"
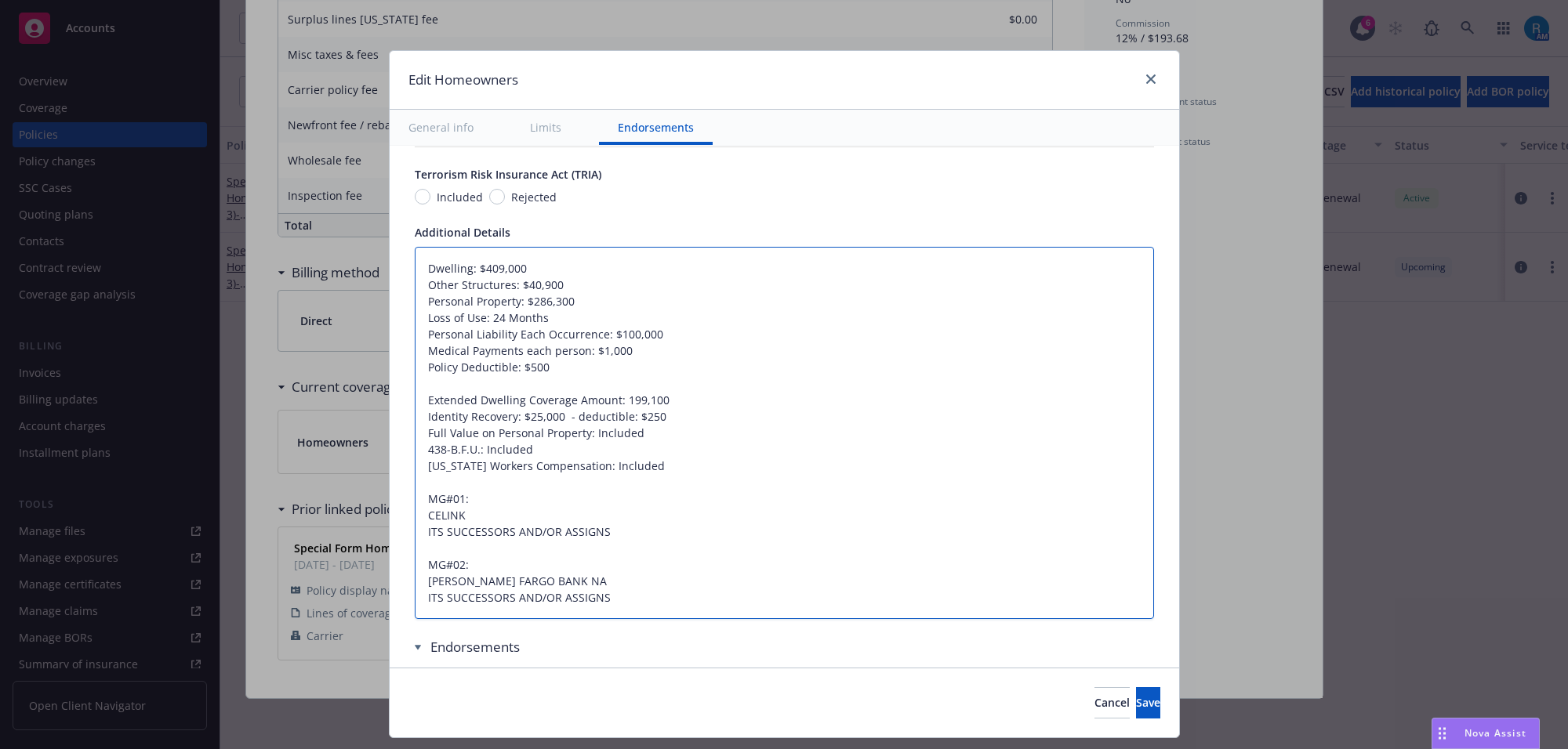
click at [647, 360] on textarea "Dwelling: $409,000 Other Structures: $40,900 Personal Property: $286,300 Loss o…" at bounding box center [784, 433] width 739 height 373
type textarea "x"
type textarea "Dwelling: $409,000 Other Structures: $40,900 Personal Property: $286,300 Loss o…"
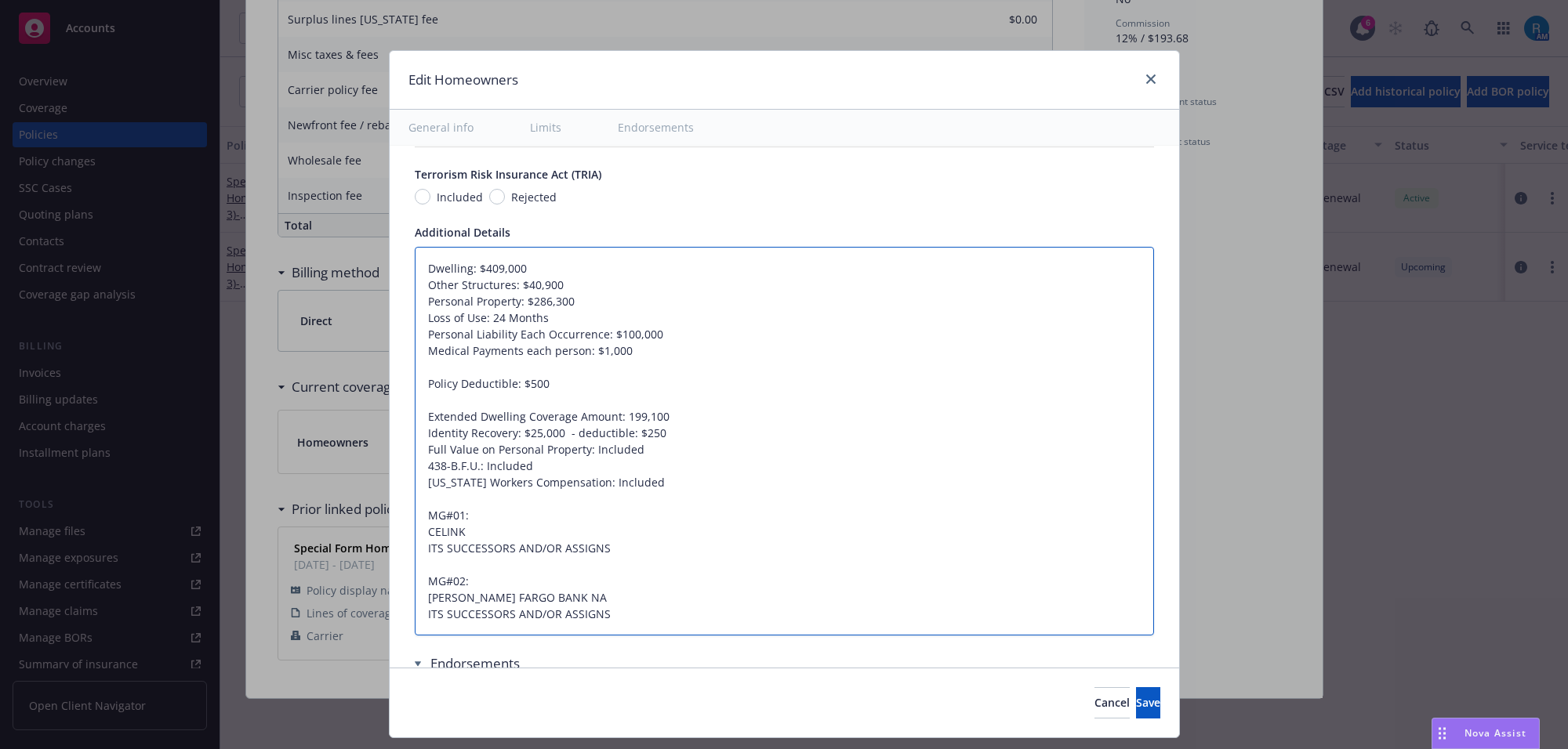
type textarea "x"
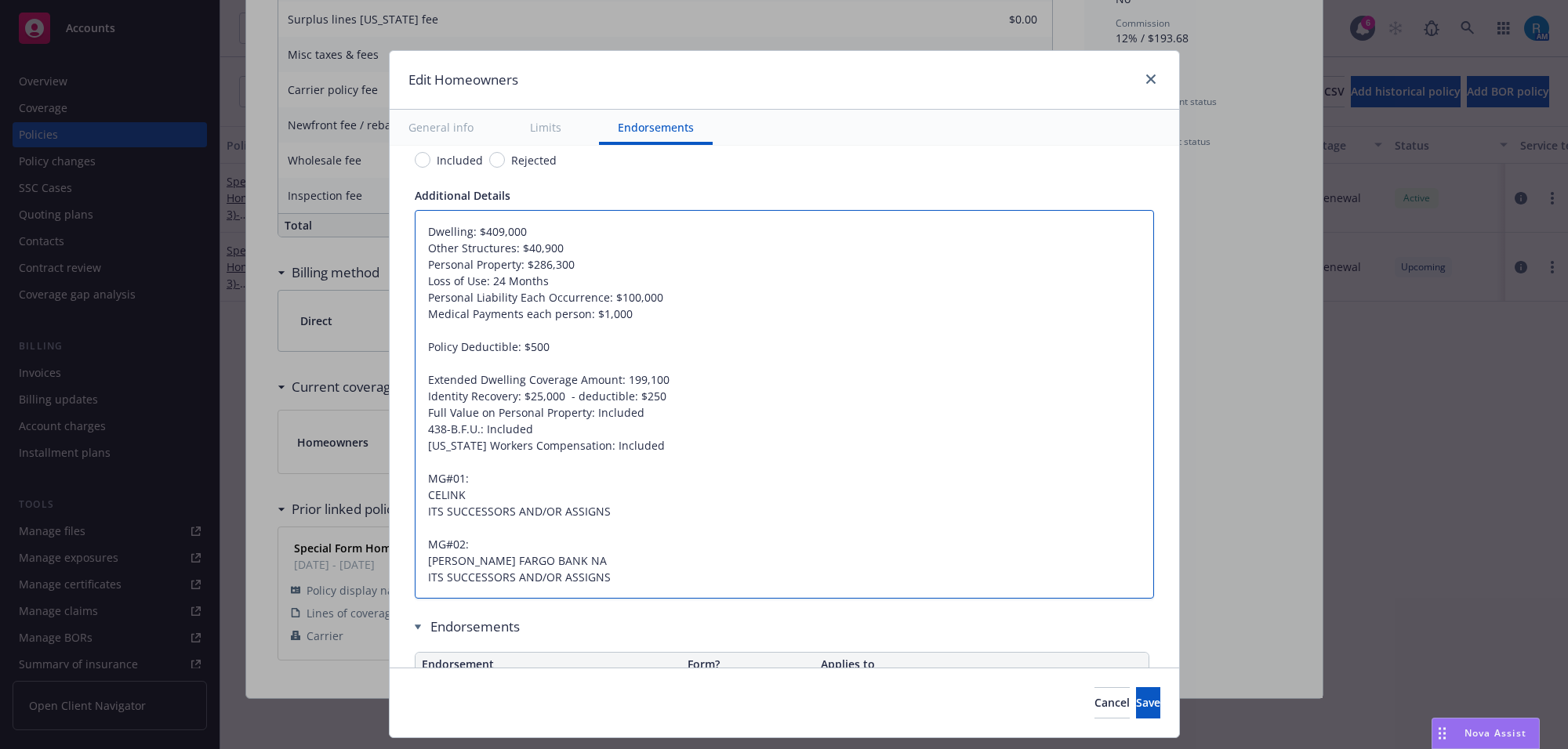
scroll to position [1078, 0]
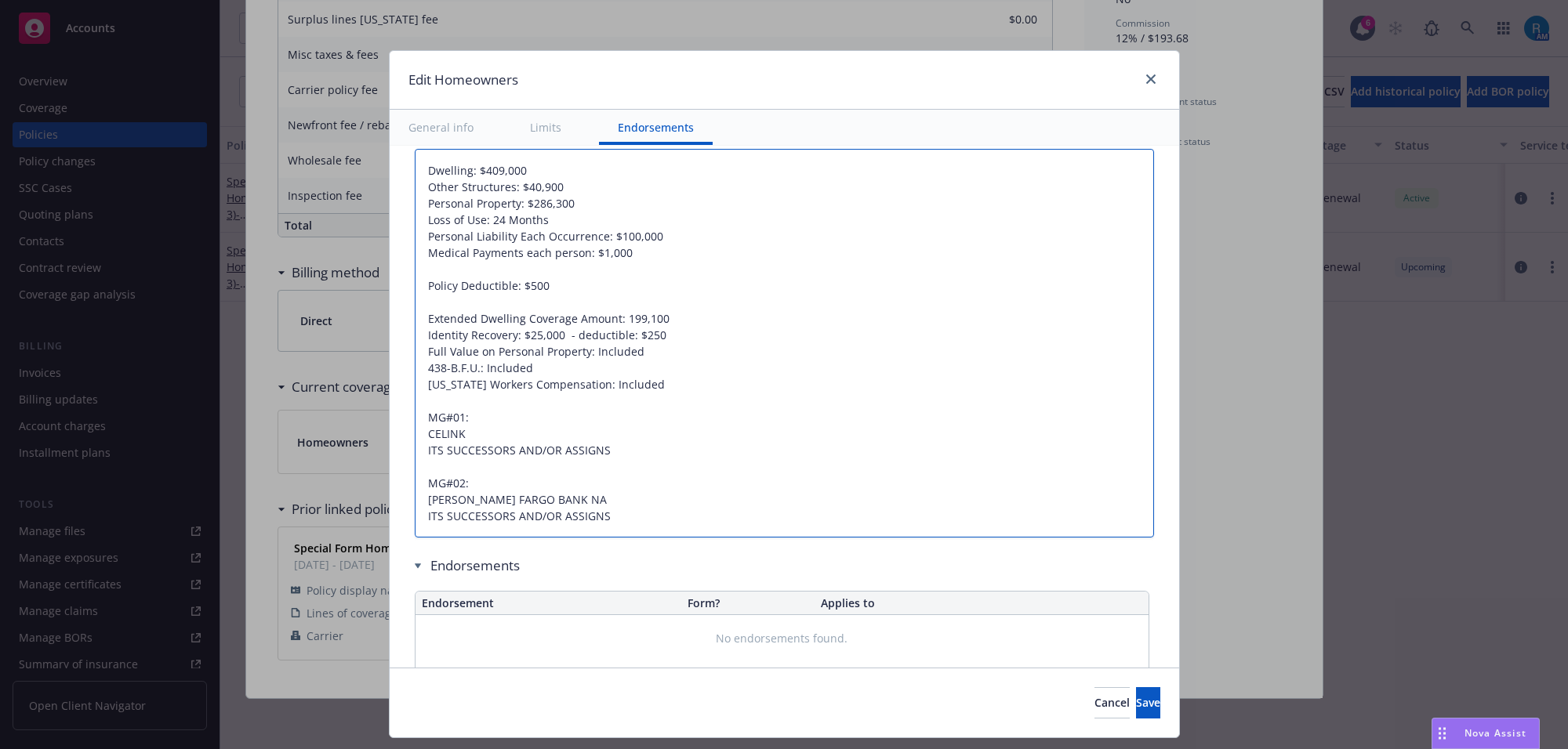
type textarea "Dwelling: $409,000 Other Structures: $40,900 Personal Property: $286,300 Loss o…"
click at [610, 320] on textarea "Dwelling: $409,000 Other Structures: $40,900 Personal Property: $286,300 Loss o…" at bounding box center [784, 343] width 739 height 389
type textarea "x"
type textarea "Dwelling: $409,000 Other Structures: $40,900 Personal Property: $286,300 Loss o…"
type textarea "x"
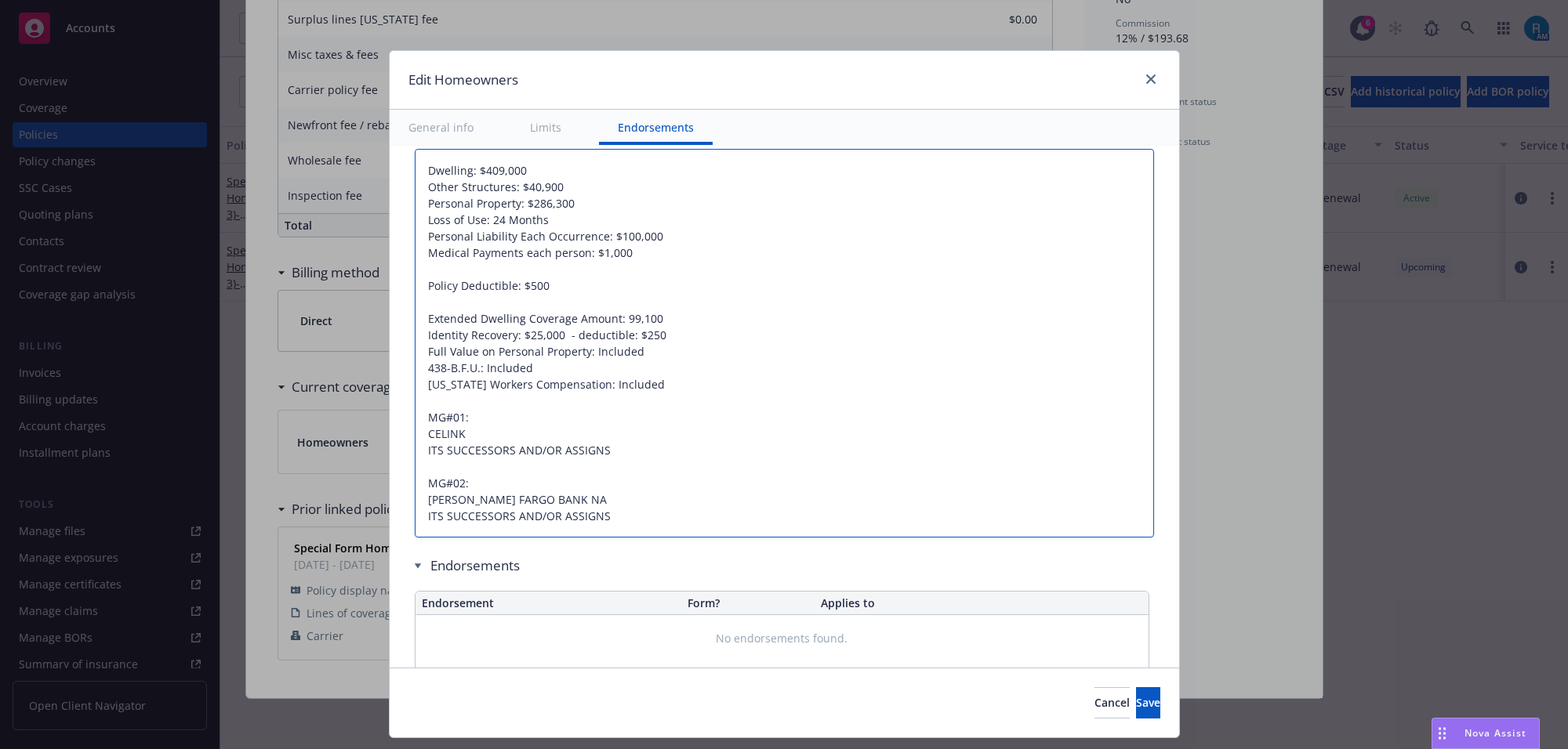
type textarea "Dwelling: $409,000 Other Structures: $40,900 Personal Property: $286,300 Loss o…"
type textarea "x"
type textarea "Dwelling: $409,000 Other Structures: $40,900 Personal Property: $286,300 Loss o…"
type textarea "x"
type textarea "Dwelling: $409,000 Other Structures: $40,900 Personal Property: $286,300 Loss o…"
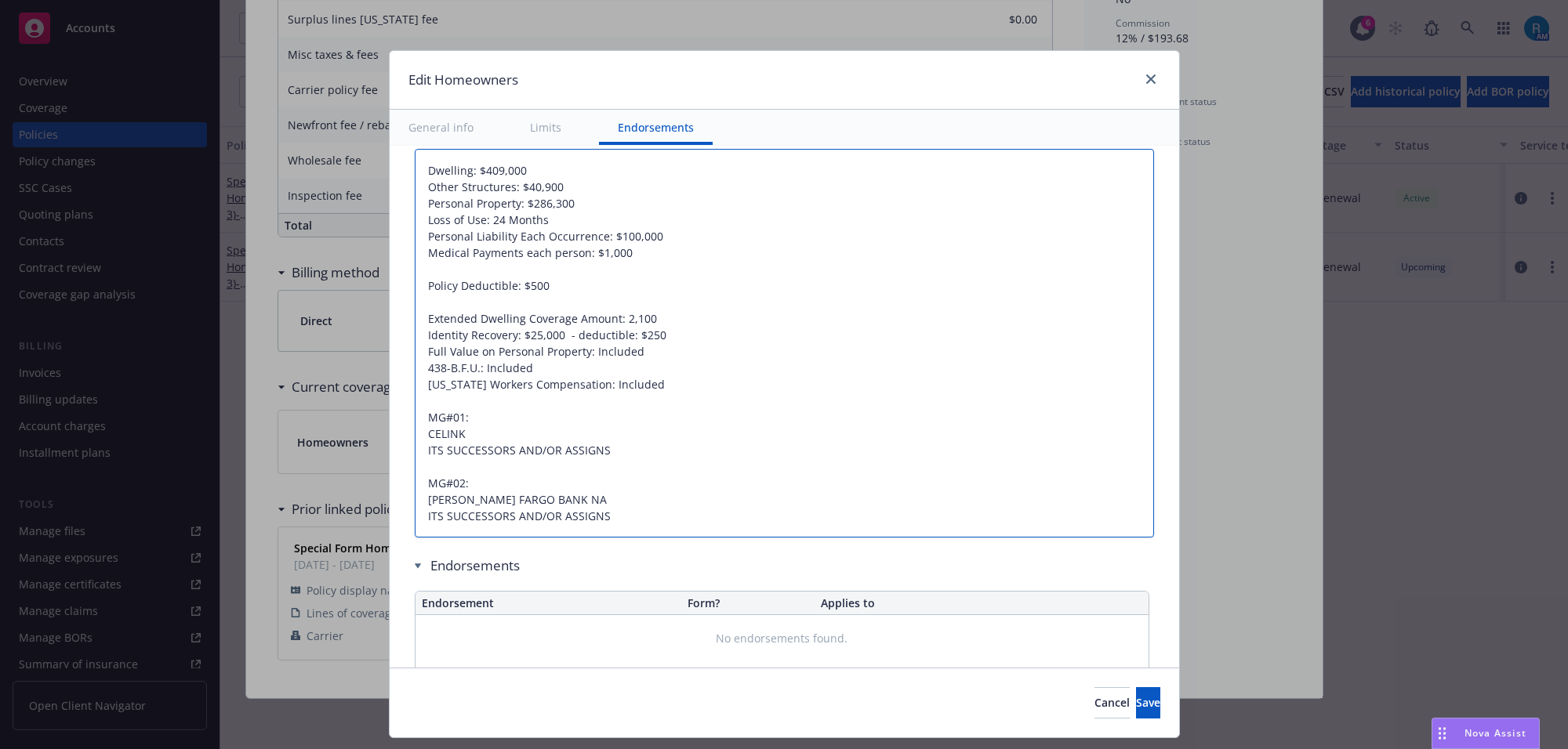
type textarea "x"
type textarea "Dwelling: $409,000 Other Structures: $40,900 Personal Property: $286,300 Loss o…"
type textarea "x"
type textarea "Dwelling: $409,000 Other Structures: $40,900 Personal Property: $286,300 Loss o…"
type textarea "x"
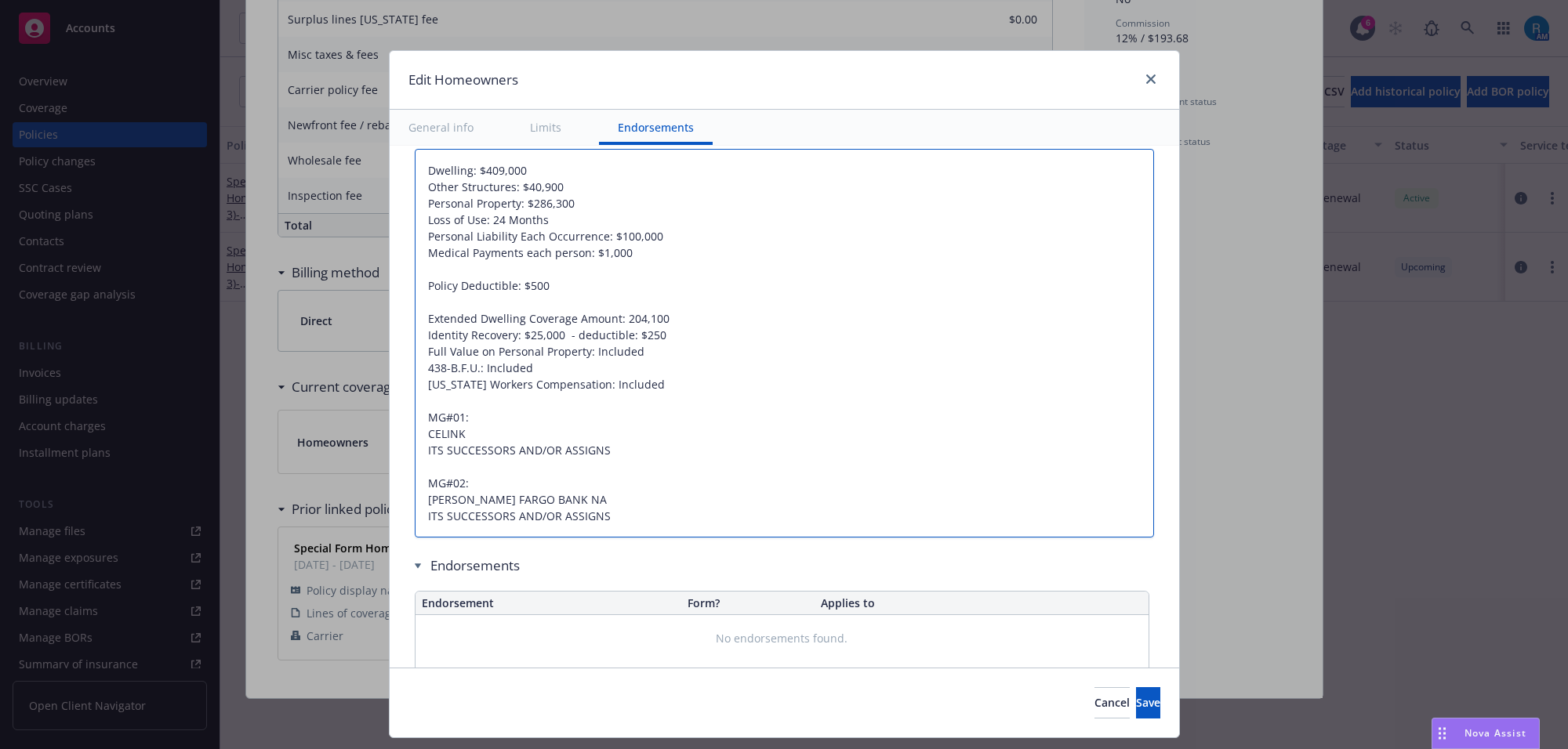
type textarea "Dwelling: $409,000 Other Structures: $40,900 Personal Property: $286,300 Loss o…"
type textarea "x"
type textarea "Dwelling: $409,000 Other Structures: $40,900 Personal Property: $286,300 Loss o…"
click at [611, 318] on textarea "Dwelling: $409,000 Other Structures: $40,900 Personal Property: $286,300 Loss o…" at bounding box center [784, 343] width 739 height 389
type textarea "x"
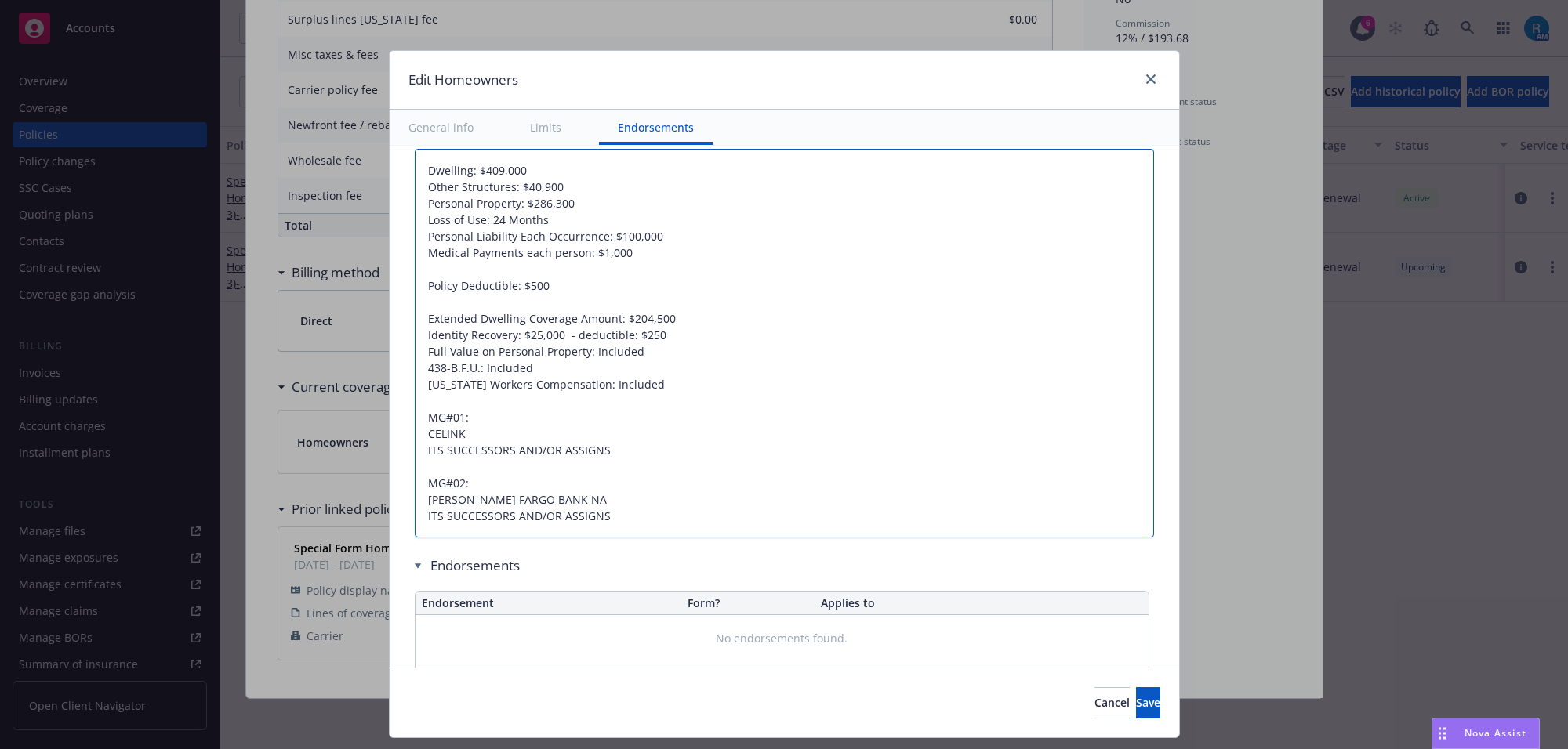
type textarea "Dwelling: $409,000 Other Structures: $40,900 Personal Property: $286,300 Loss o…"
click at [668, 400] on textarea "Dwelling: $409,000 Other Structures: $40,900 Personal Property: $286,300 Loss o…" at bounding box center [784, 343] width 739 height 389
click at [651, 388] on textarea "Dwelling: $409,000 Other Structures: $40,900 Personal Property: $286,300 Loss o…" at bounding box center [784, 343] width 739 height 389
type textarea "x"
type textarea "Dwelling: $409,000 Other Structures: $40,900 Personal Property: $286,300 Loss o…"
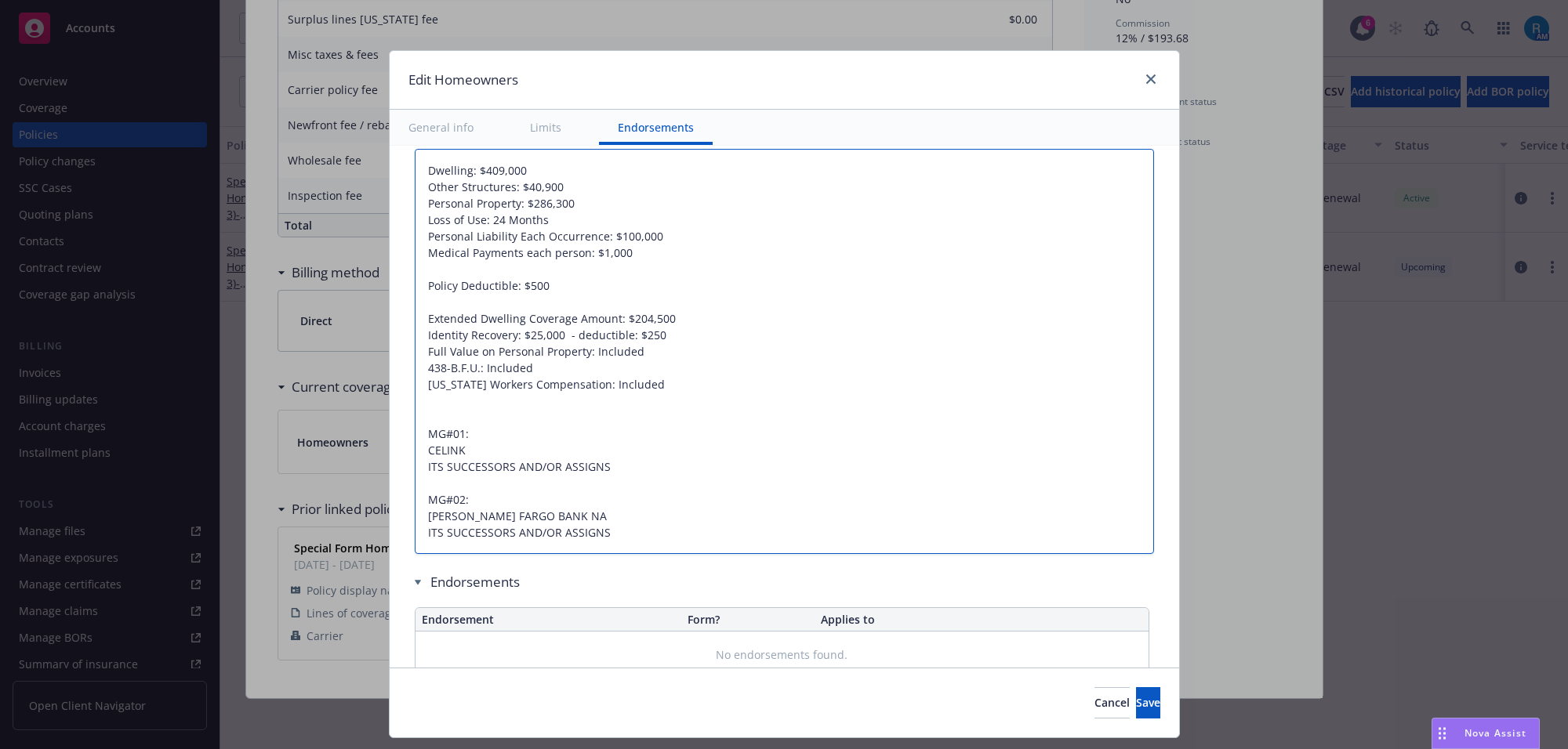
paste textarea "Building Ordinance or Law Coverage ( 10%) 40,900"
type textarea "x"
type textarea "Dwelling: $409,000 Other Structures: $40,900 Personal Property: $286,300 Loss o…"
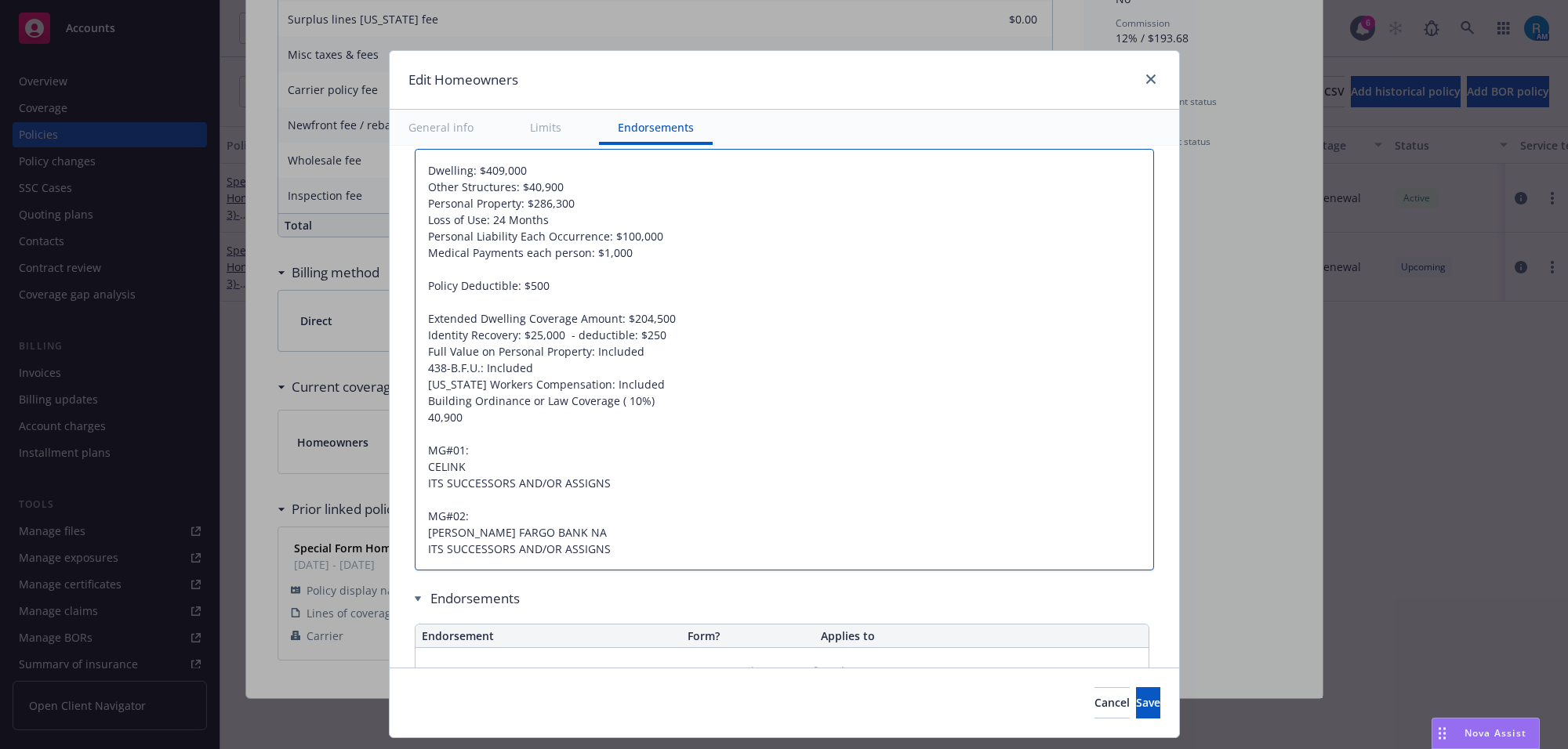
click at [415, 421] on textarea "Dwelling: $409,000 Other Structures: $40,900 Personal Property: $286,300 Loss o…" at bounding box center [784, 360] width 739 height 423
type textarea "x"
type textarea "Dwelling: $409,000 Other Structures: $40,900 Personal Property: $286,300 Loss o…"
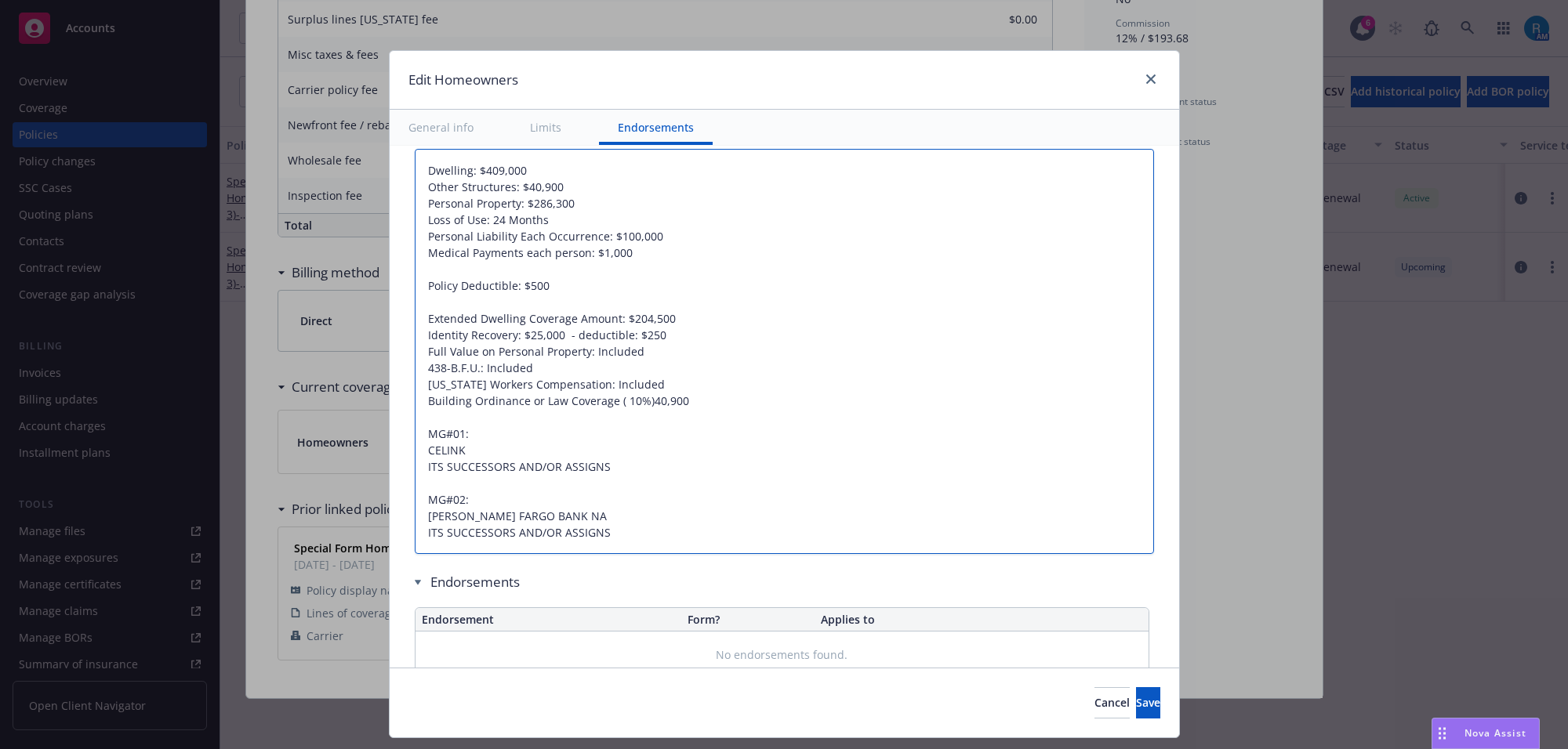
type textarea "x"
type textarea "Dwelling: $409,000 Other Structures: $40,900 Personal Property: $286,300 Loss o…"
type textarea "x"
type textarea "Dwelling: $409,000 Other Structures: $40,900 Personal Property: $286,300 Loss o…"
type textarea "x"
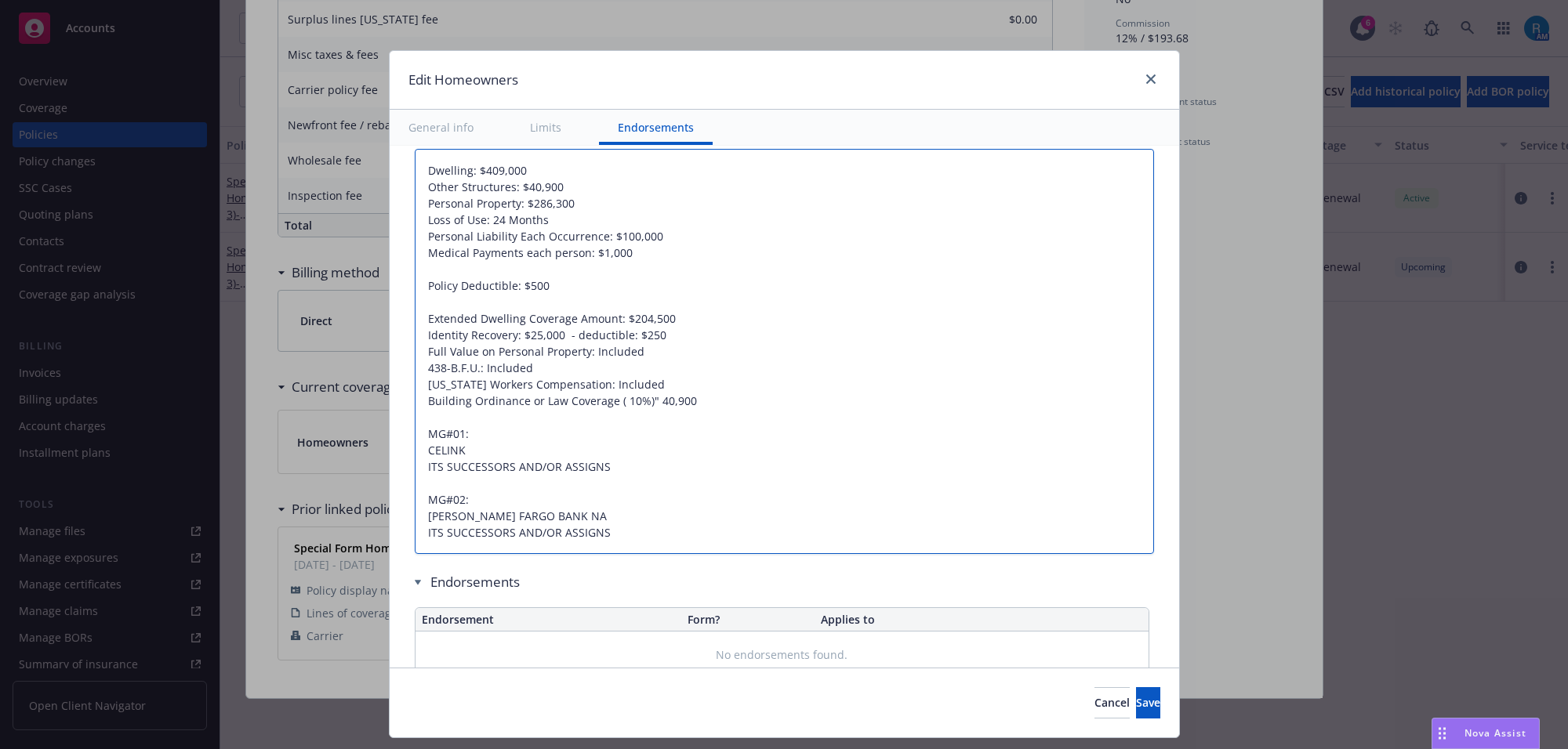
type textarea "Dwelling: $409,000 Other Structures: $40,900 Personal Property: $286,300 Loss o…"
type textarea "x"
type textarea "Dwelling: $409,000 Other Structures: $40,900 Personal Property: $286,300 Loss o…"
type textarea "x"
type textarea "Dwelling: $409,000 Other Structures: $40,900 Personal Property: $286,300 Loss o…"
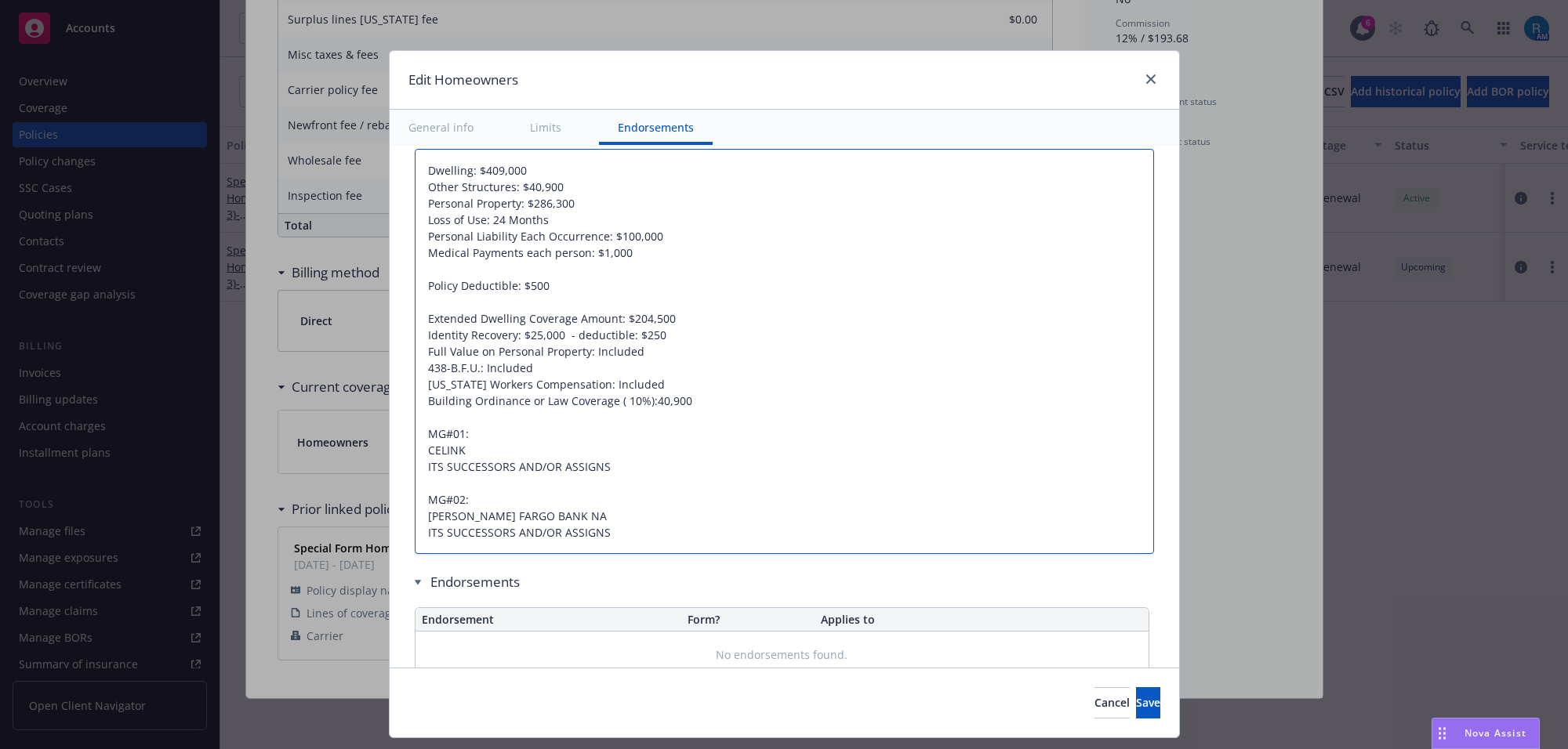
type textarea "x"
type textarea "Dwelling: $409,000 Other Structures: $40,900 Personal Property: $286,300 Loss o…"
type textarea "x"
type textarea "Dwelling: $409,000 Other Structures: $40,900 Personal Property: $286,300 Loss o…"
click at [1136, 706] on span "Save" at bounding box center [1148, 703] width 24 height 15
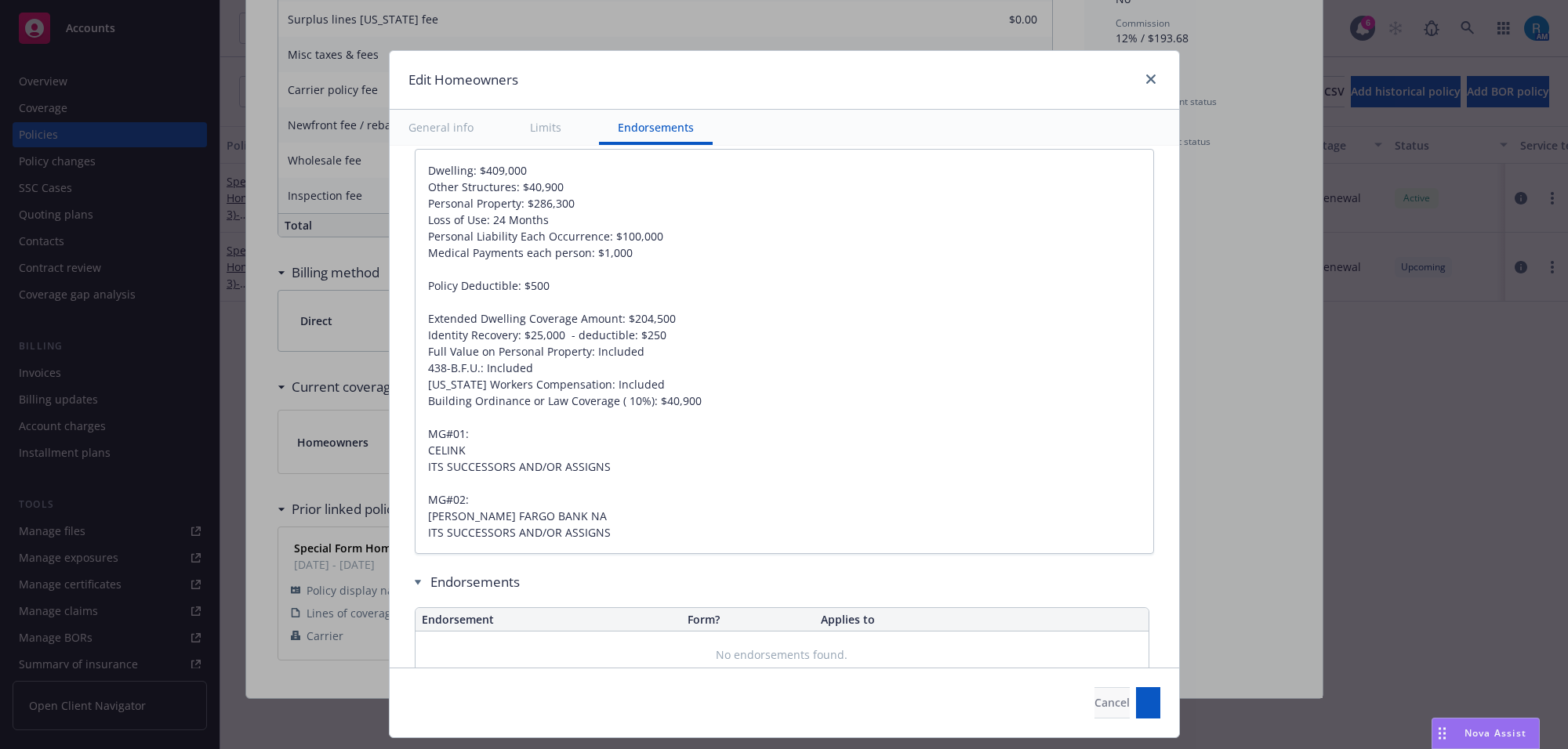
type textarea "x"
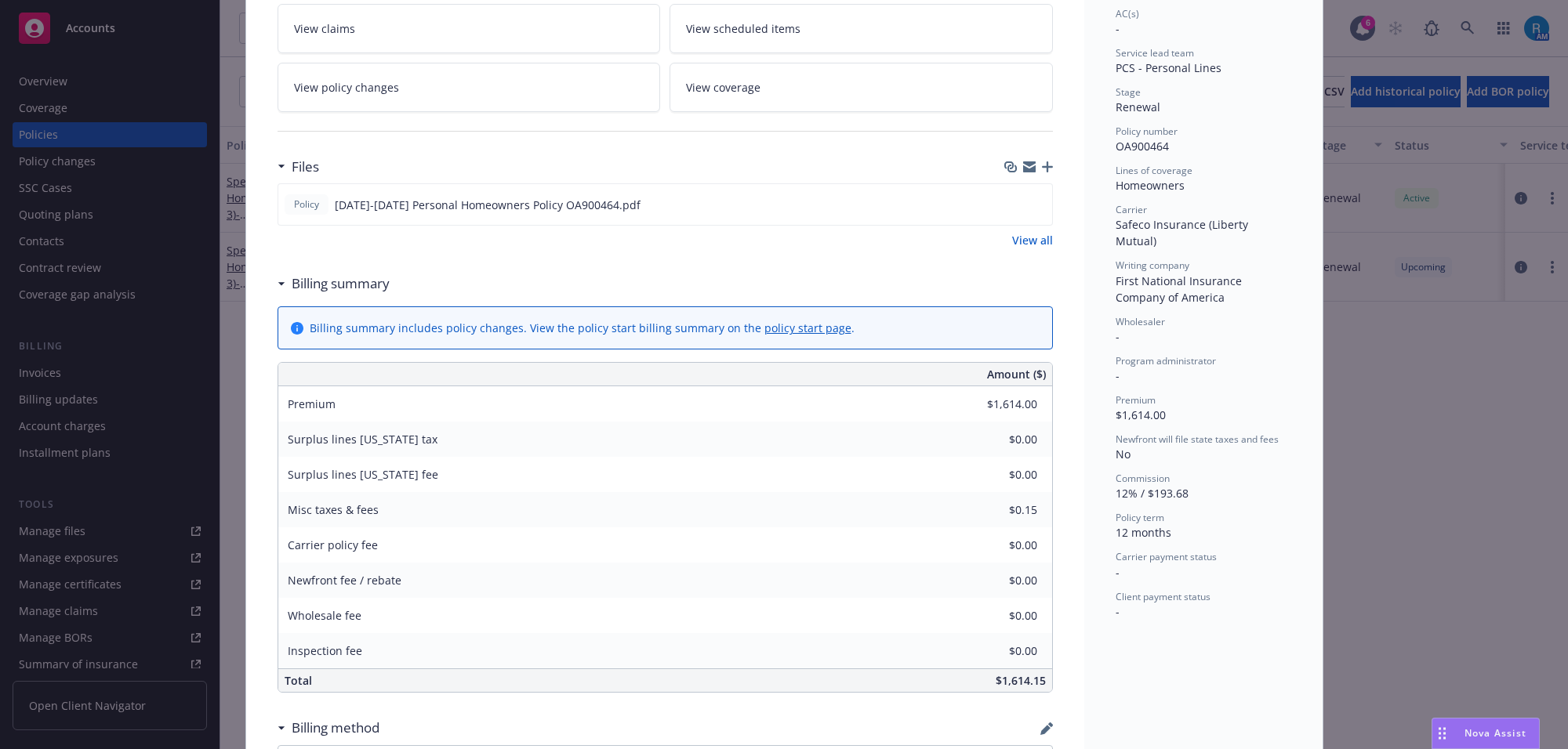
scroll to position [0, 0]
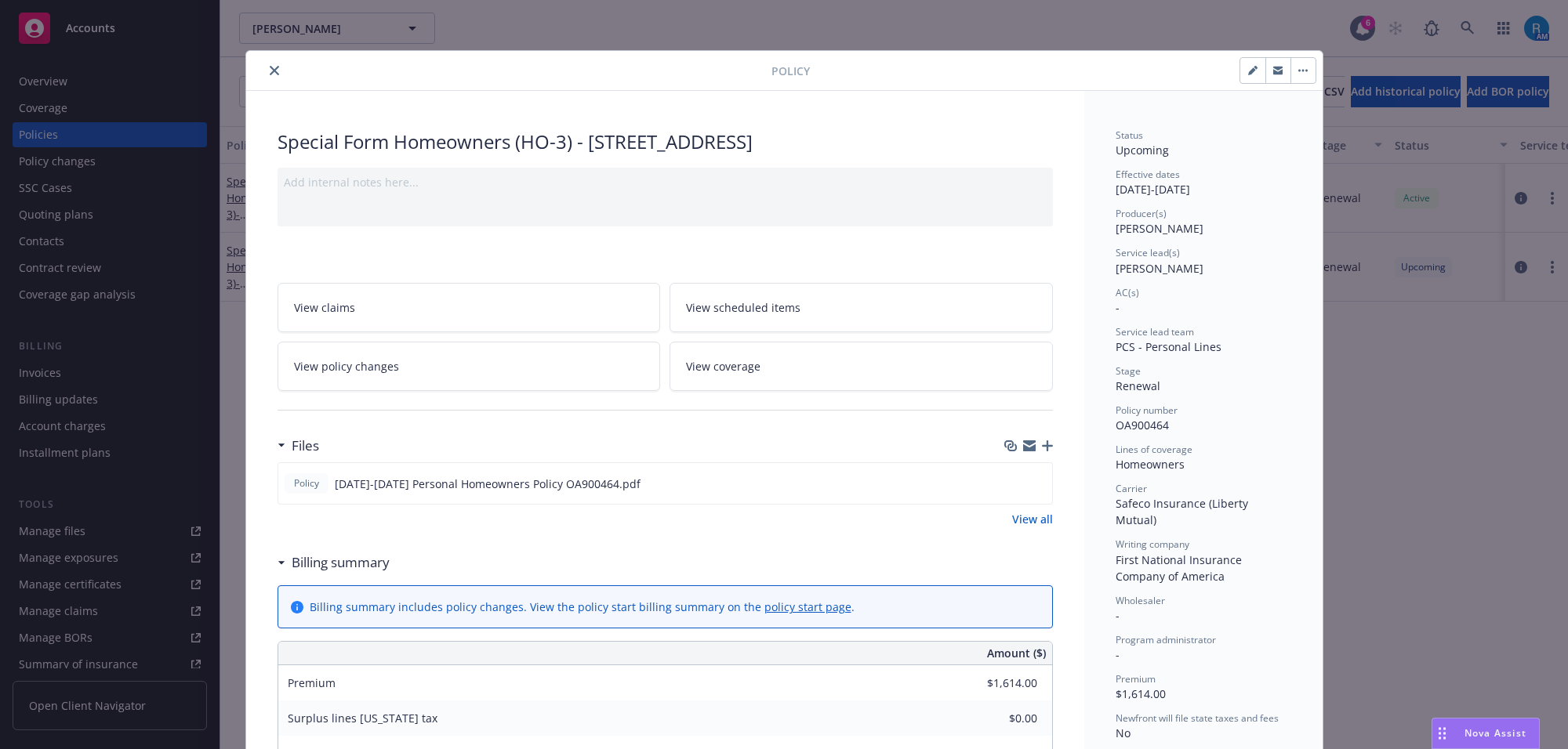
click at [265, 70] on button "close" at bounding box center [274, 70] width 19 height 19
